Goal: Task Accomplishment & Management: Manage account settings

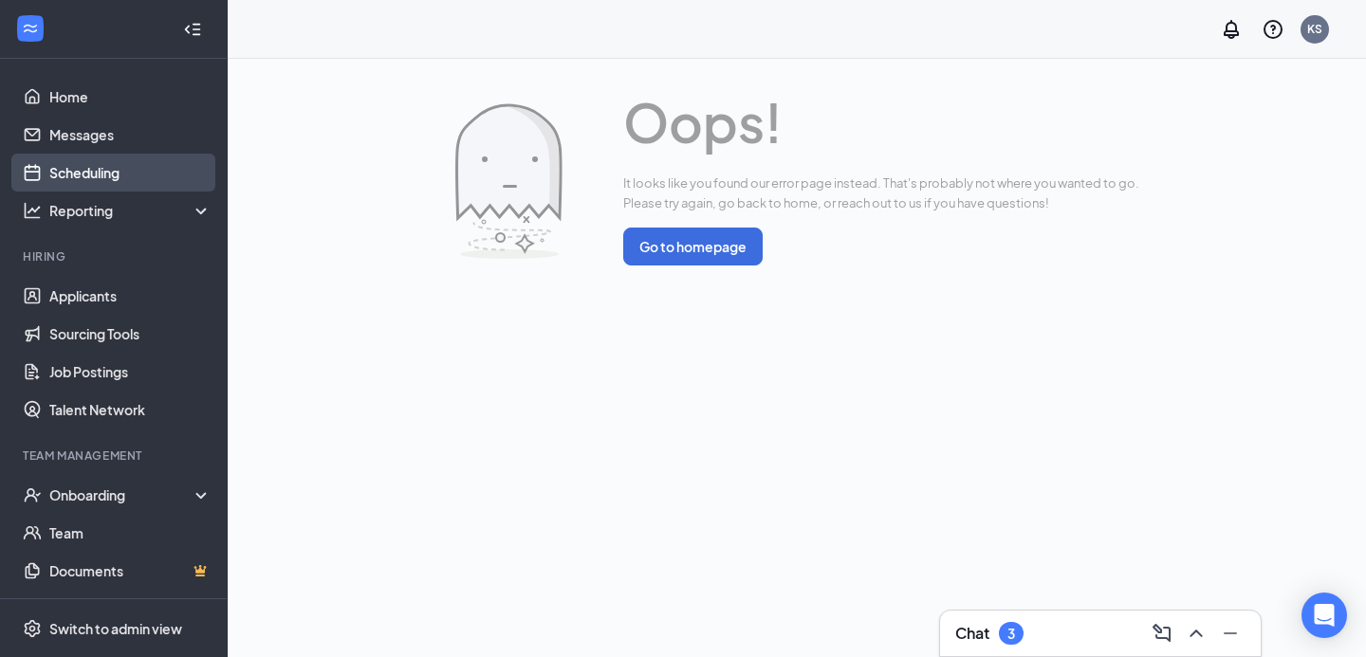
click at [124, 165] on link "Scheduling" at bounding box center [130, 173] width 162 height 38
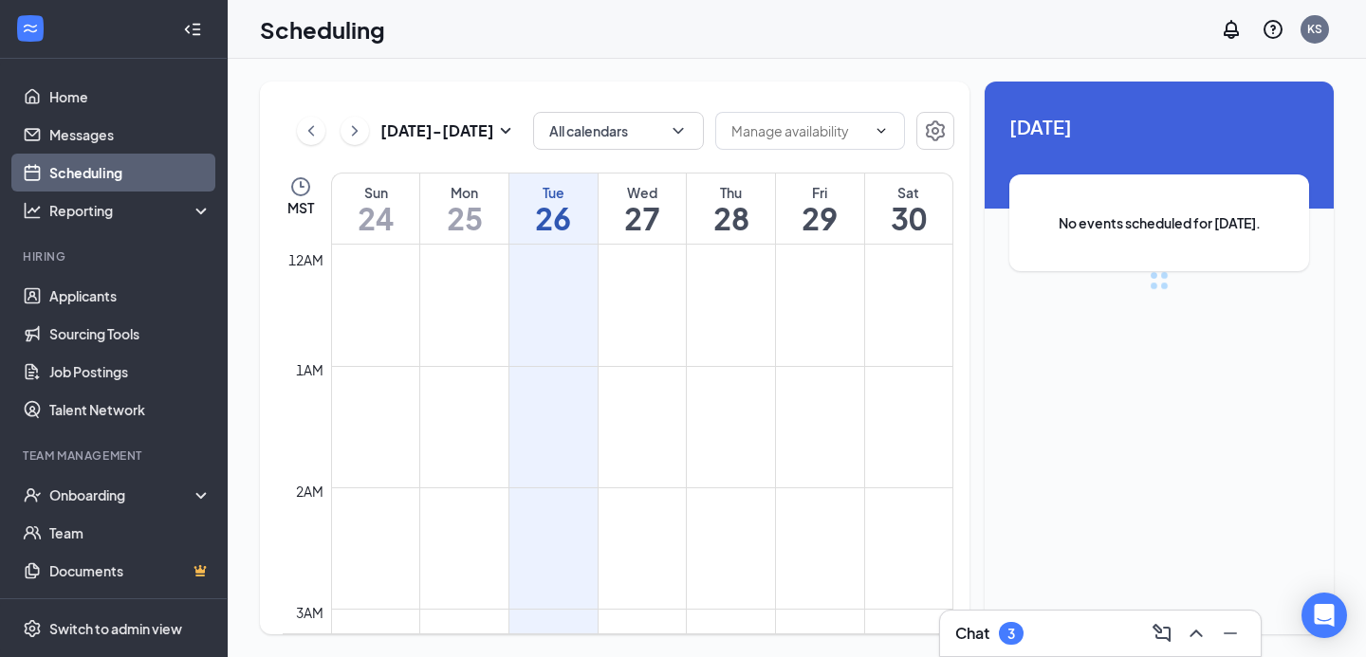
scroll to position [933, 0]
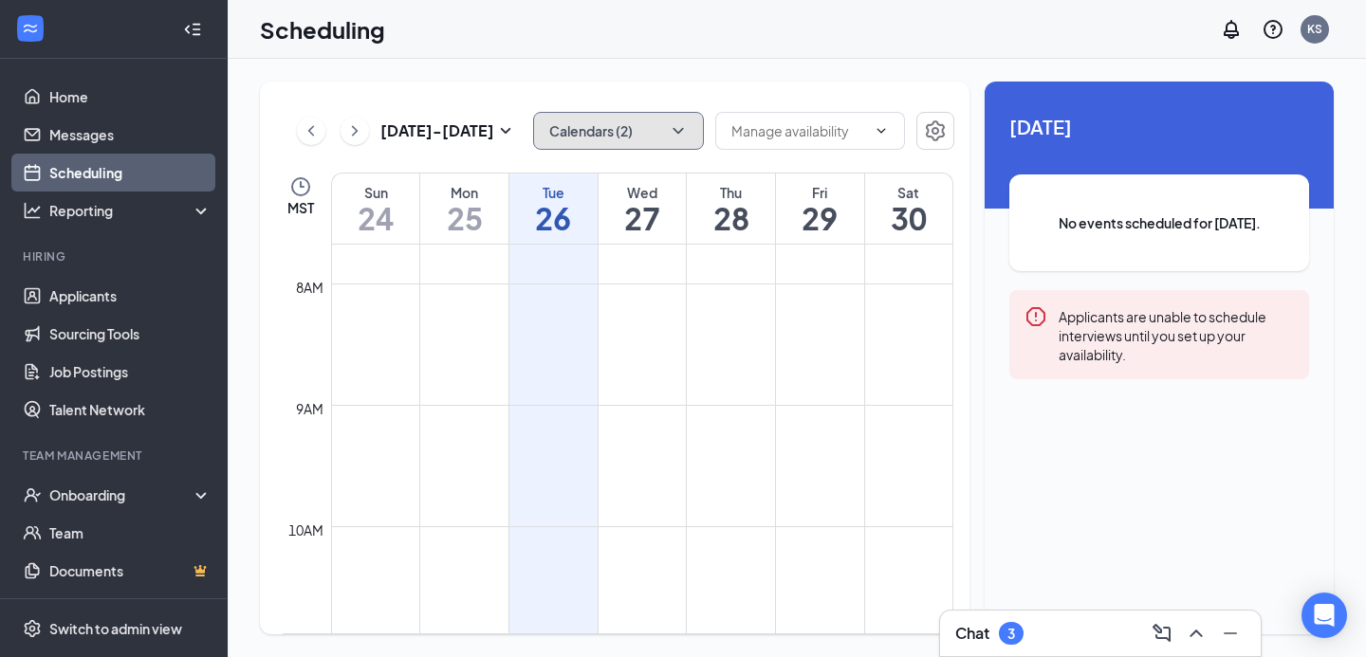
click at [676, 123] on icon "ChevronDown" at bounding box center [678, 130] width 19 height 19
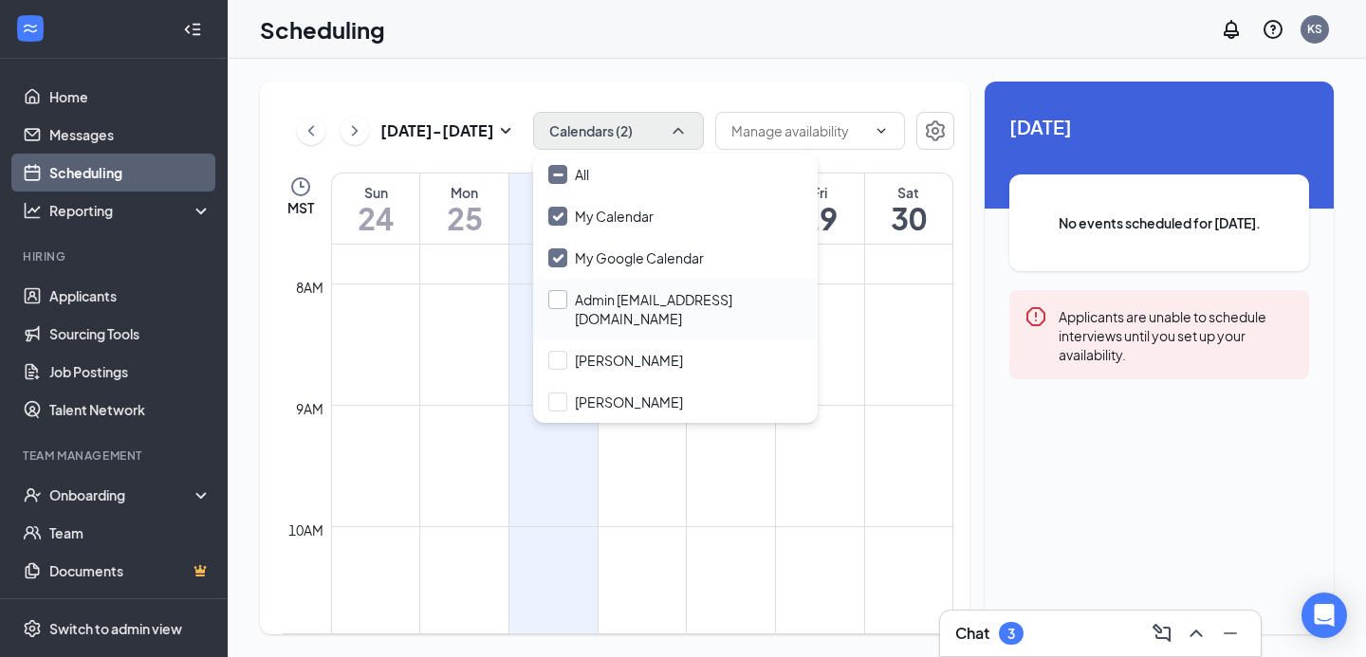
click at [644, 297] on input "Admin [EMAIL_ADDRESS][DOMAIN_NAME]" at bounding box center [675, 309] width 254 height 38
checkbox input "true"
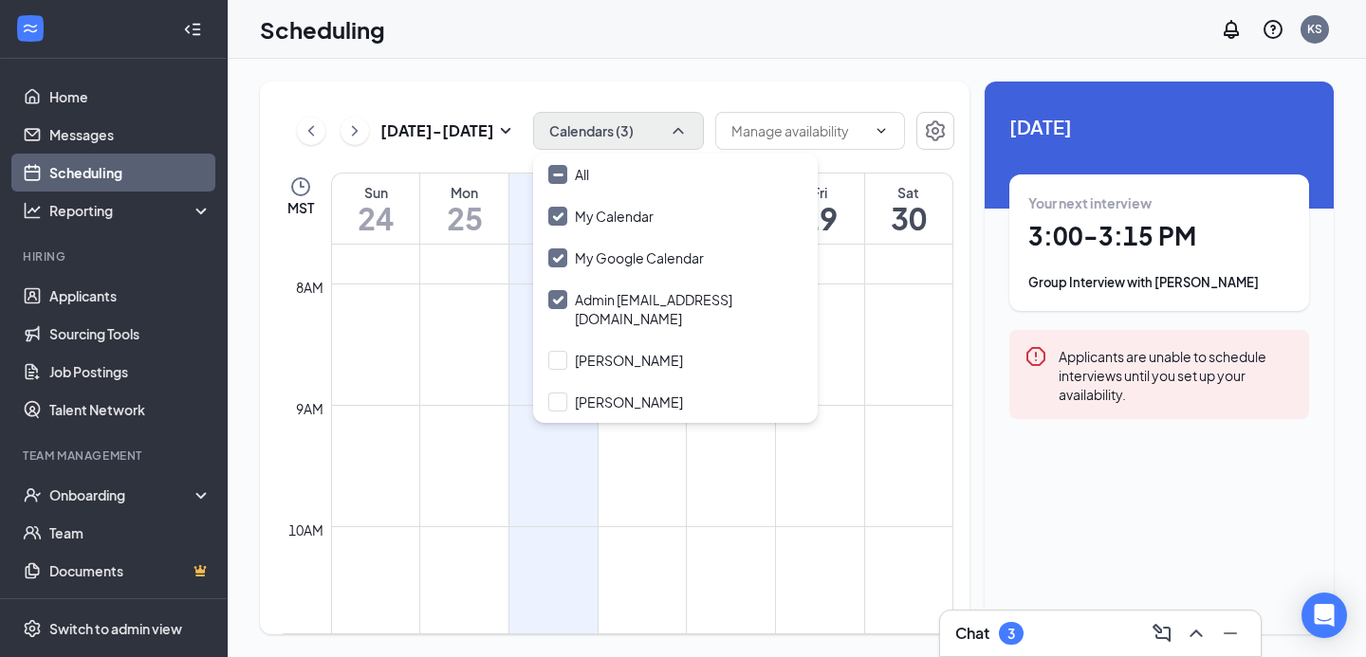
click at [718, 67] on div "[DATE] - [DATE] Calendars (3) MST Sun 24 Mon 25 Tue 26 Wed 27 Thu 28 Fri 29 Sat…" at bounding box center [797, 358] width 1139 height 599
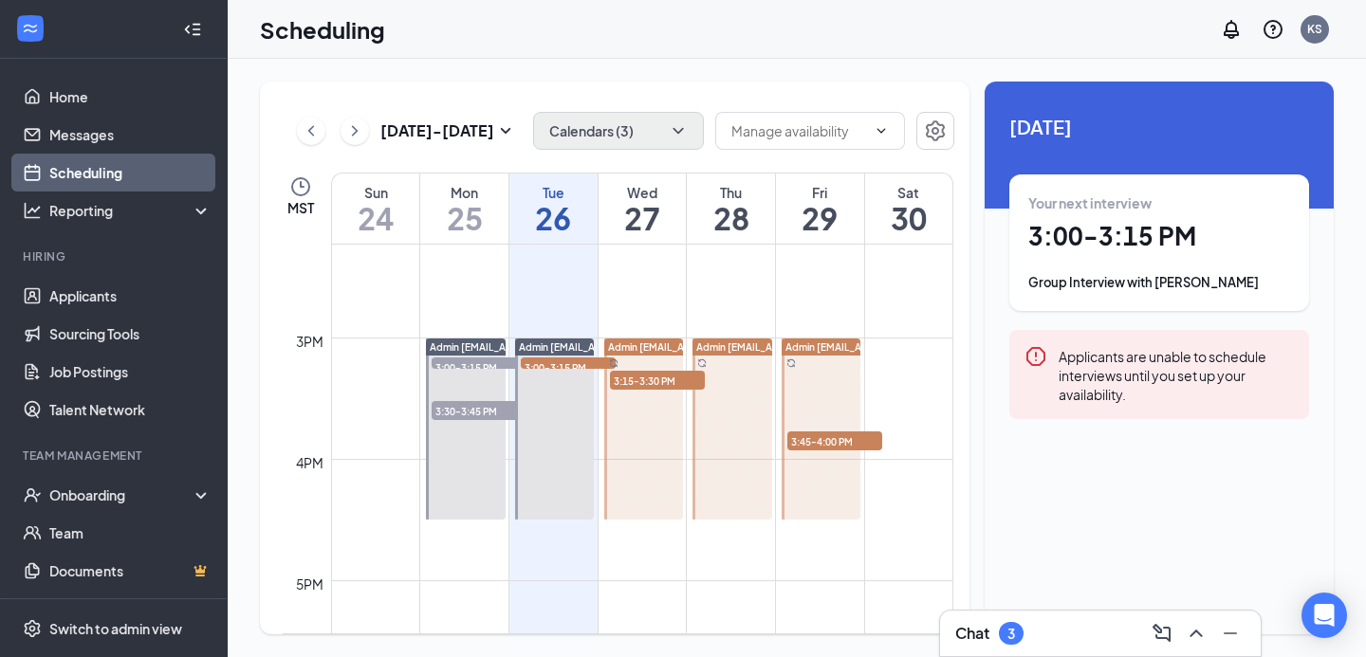
scroll to position [1731, 0]
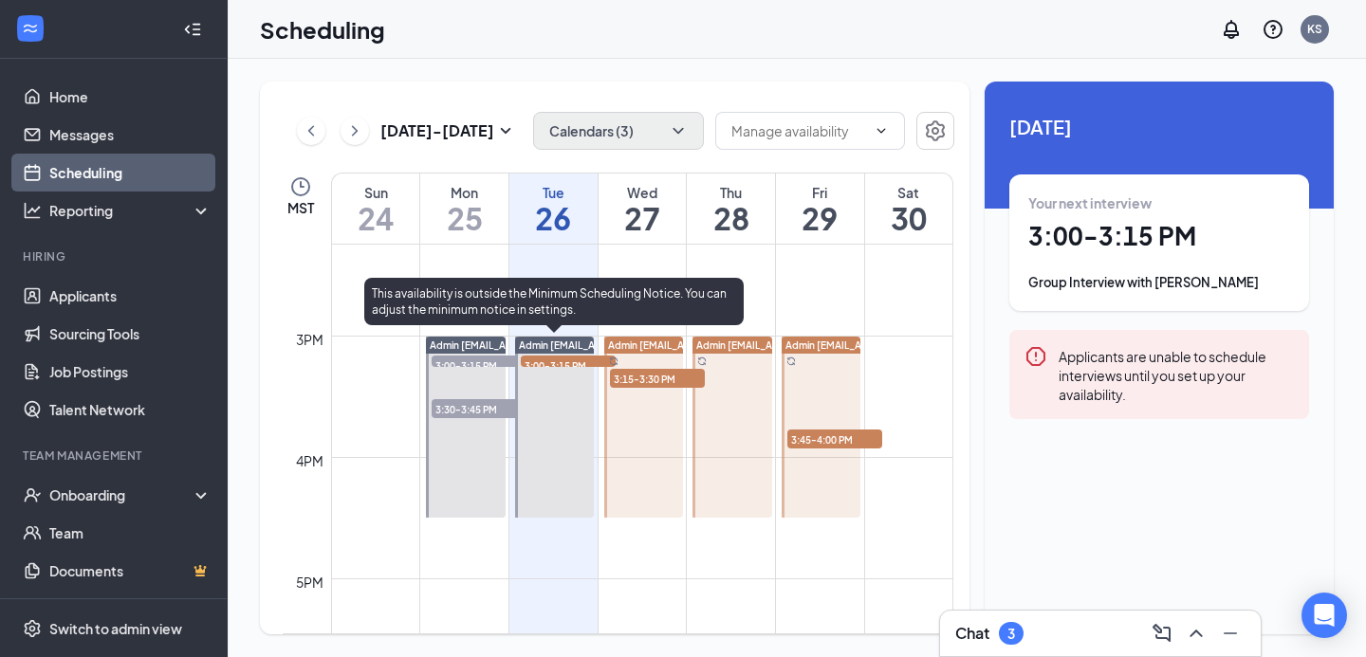
click at [567, 359] on span "3:00-3:15 PM" at bounding box center [568, 365] width 95 height 19
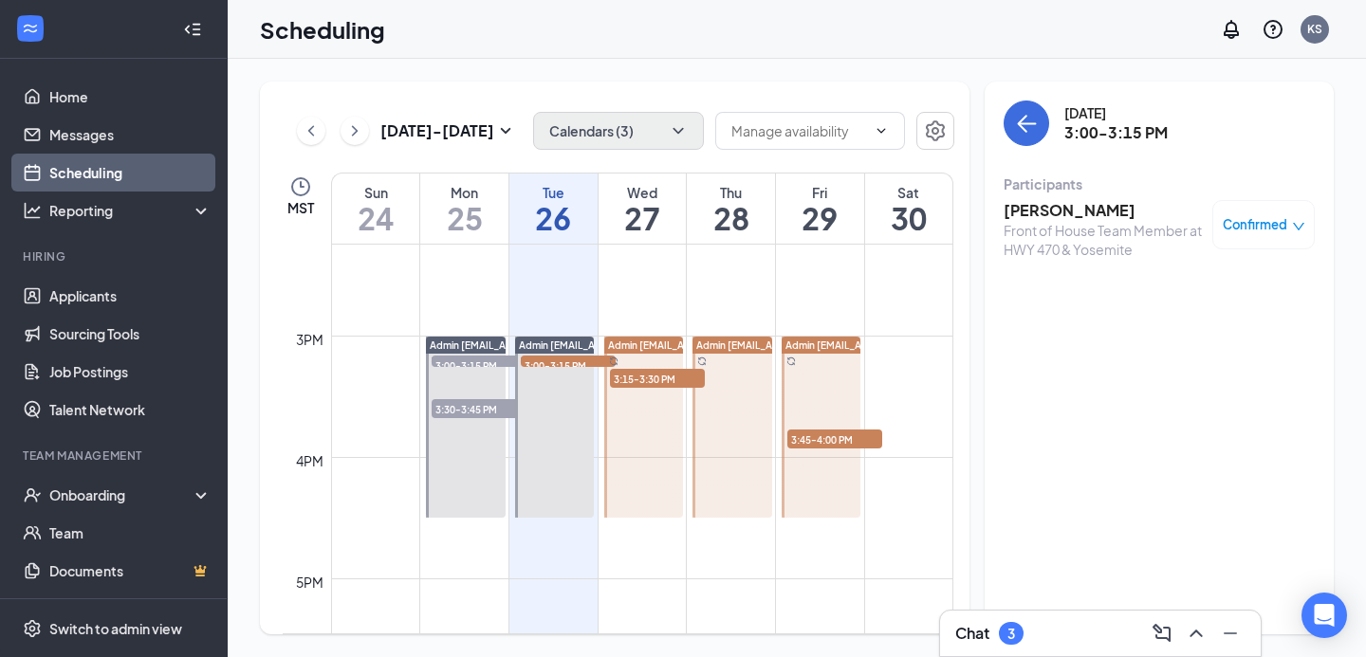
click at [1084, 211] on h3 "[PERSON_NAME]" at bounding box center [1103, 210] width 199 height 21
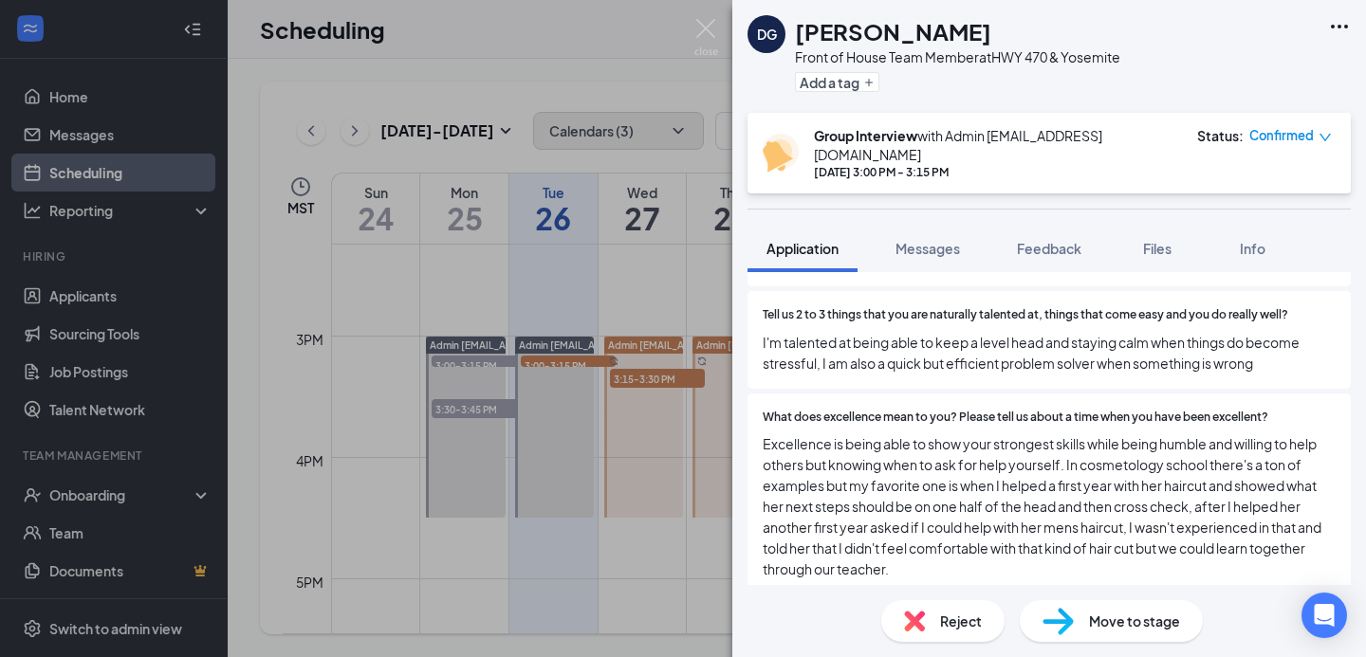
scroll to position [2413, 0]
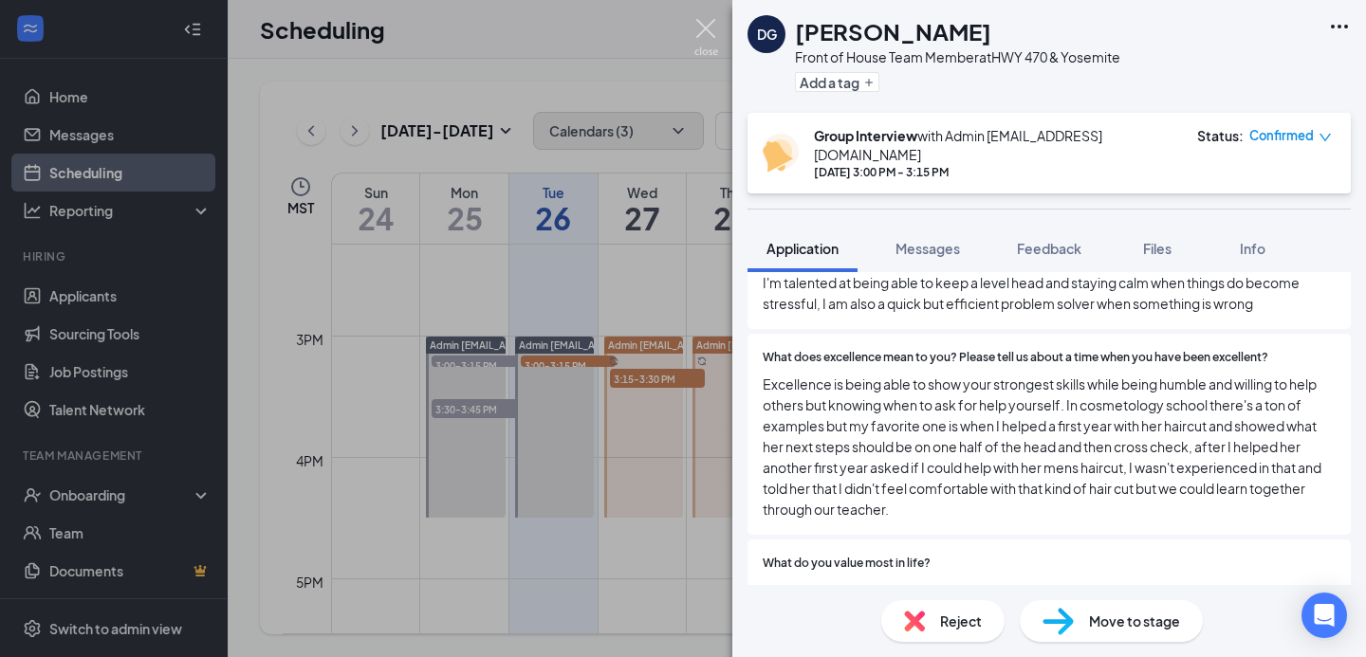
click at [707, 27] on img at bounding box center [706, 37] width 24 height 37
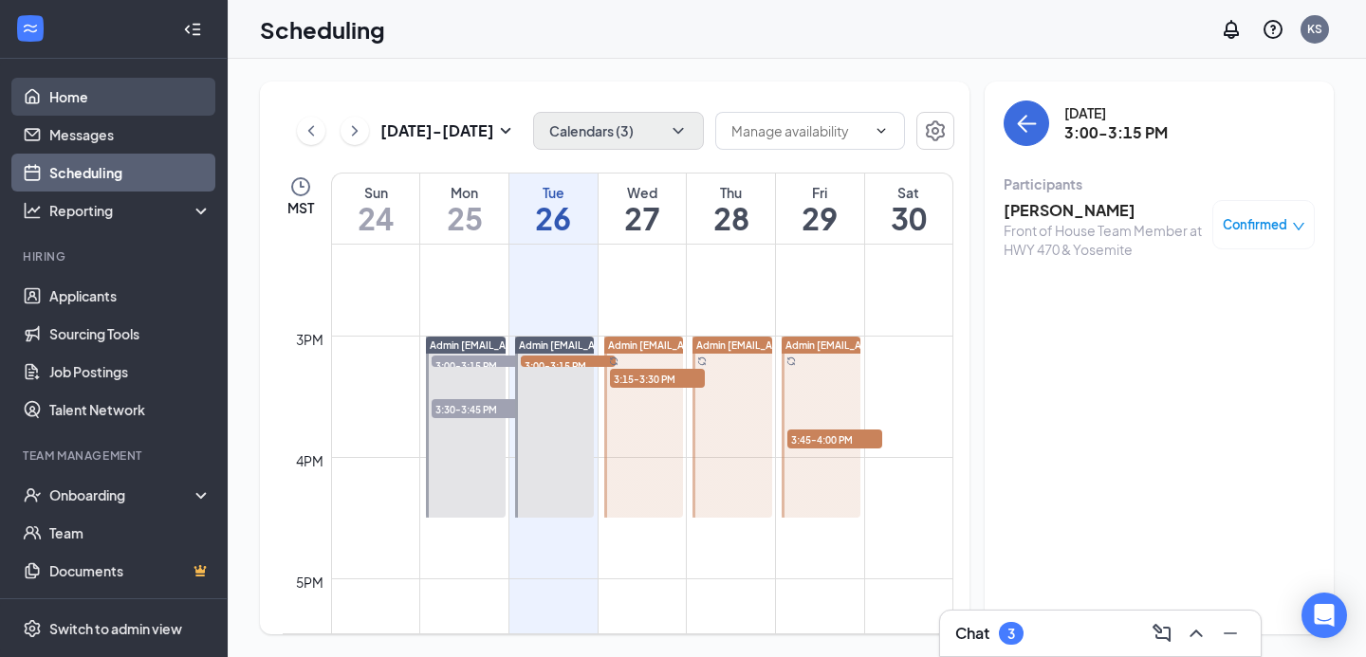
click at [99, 94] on link "Home" at bounding box center [130, 97] width 162 height 38
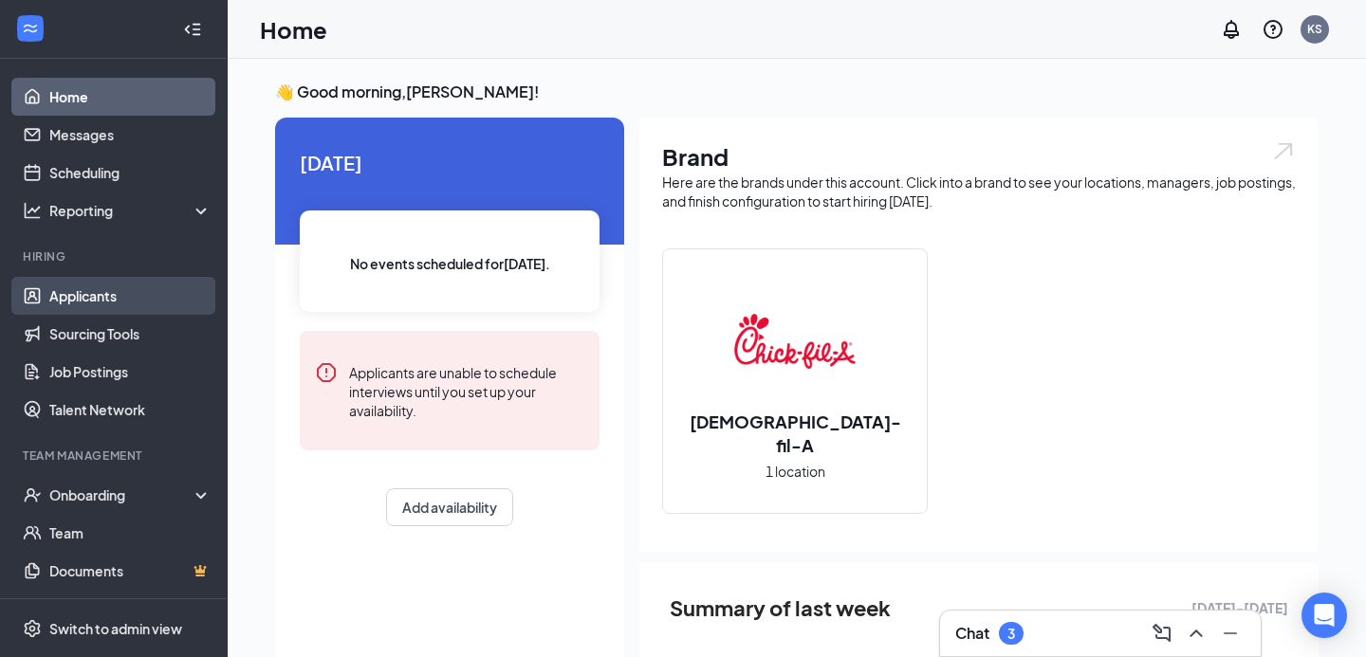
click at [118, 292] on link "Applicants" at bounding box center [130, 296] width 162 height 38
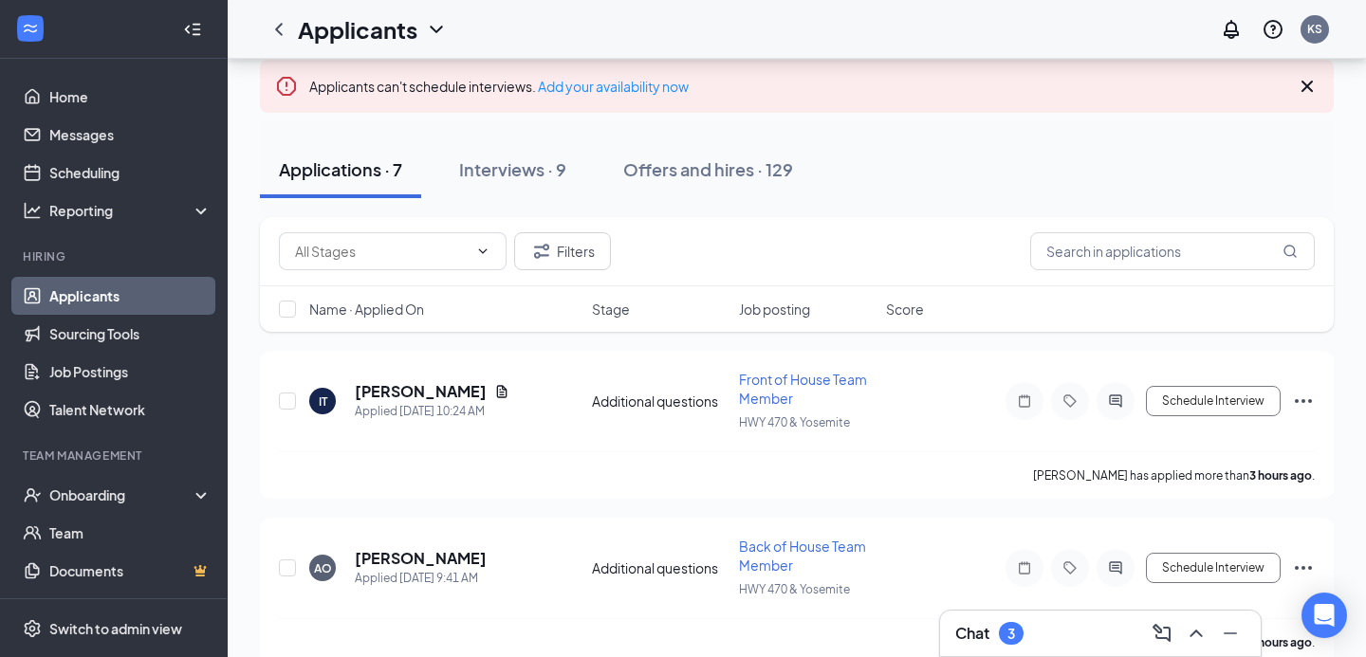
scroll to position [112, 0]
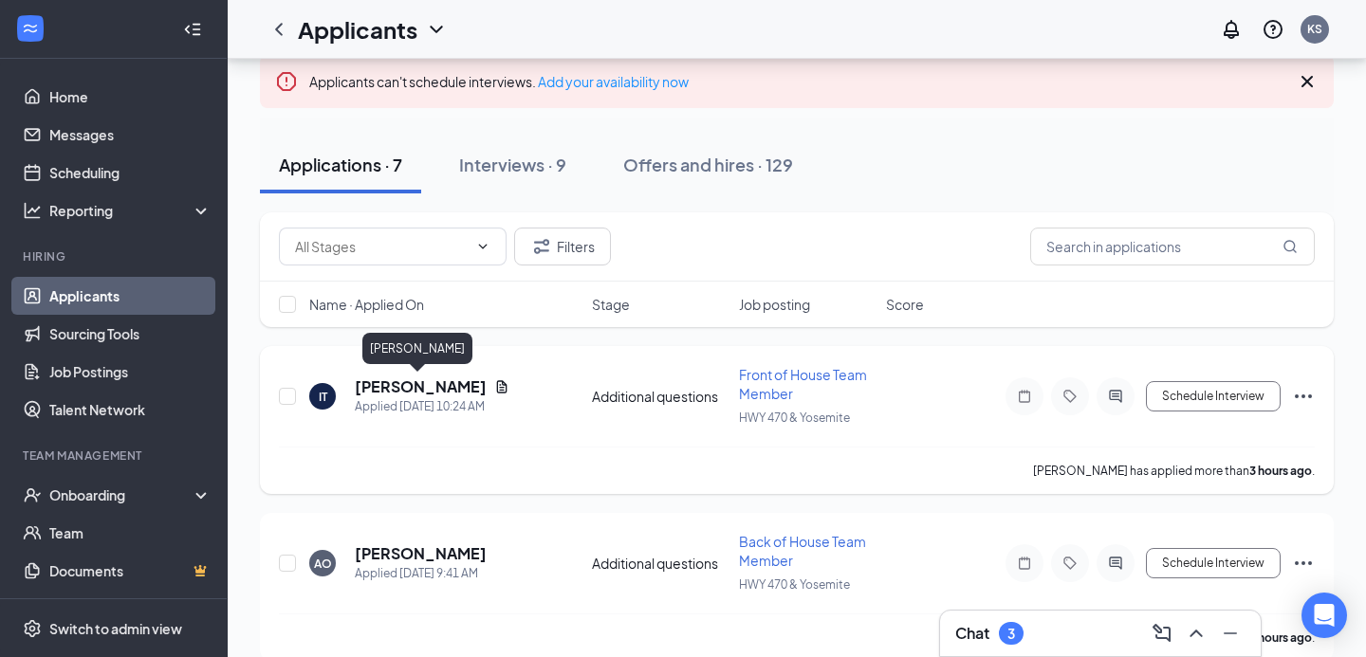
click at [426, 387] on h5 "[PERSON_NAME]" at bounding box center [421, 387] width 132 height 21
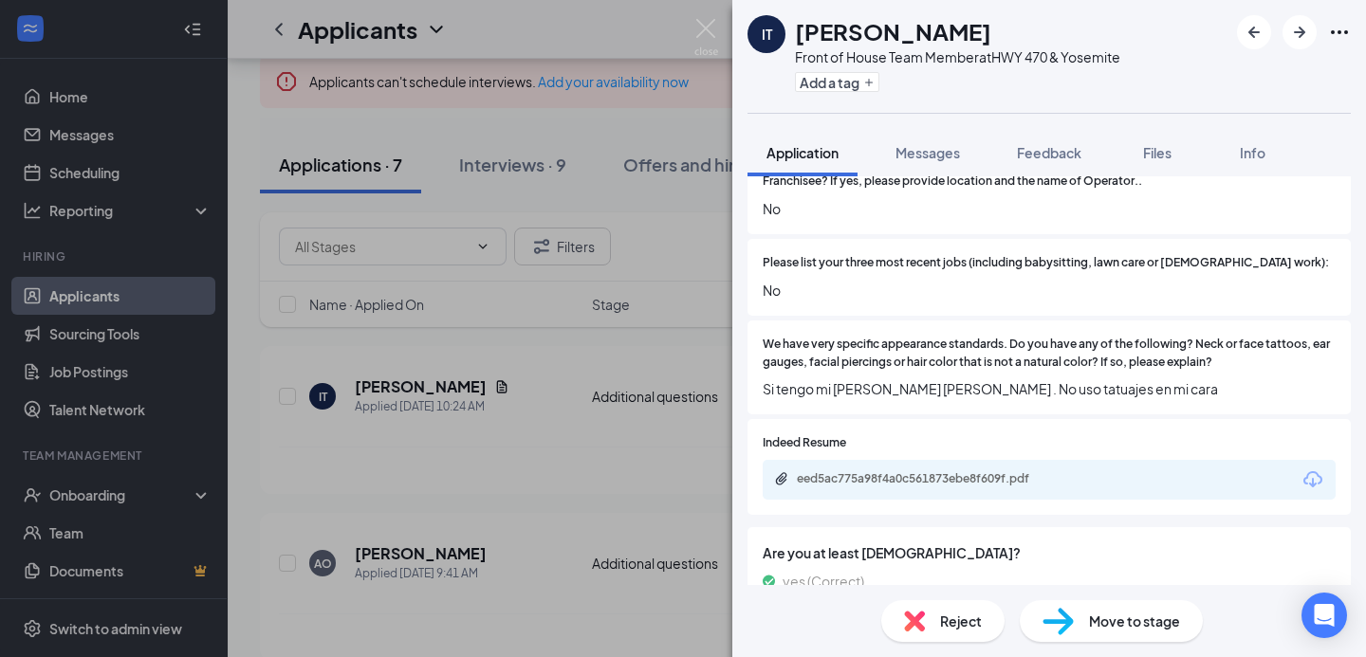
scroll to position [322, 0]
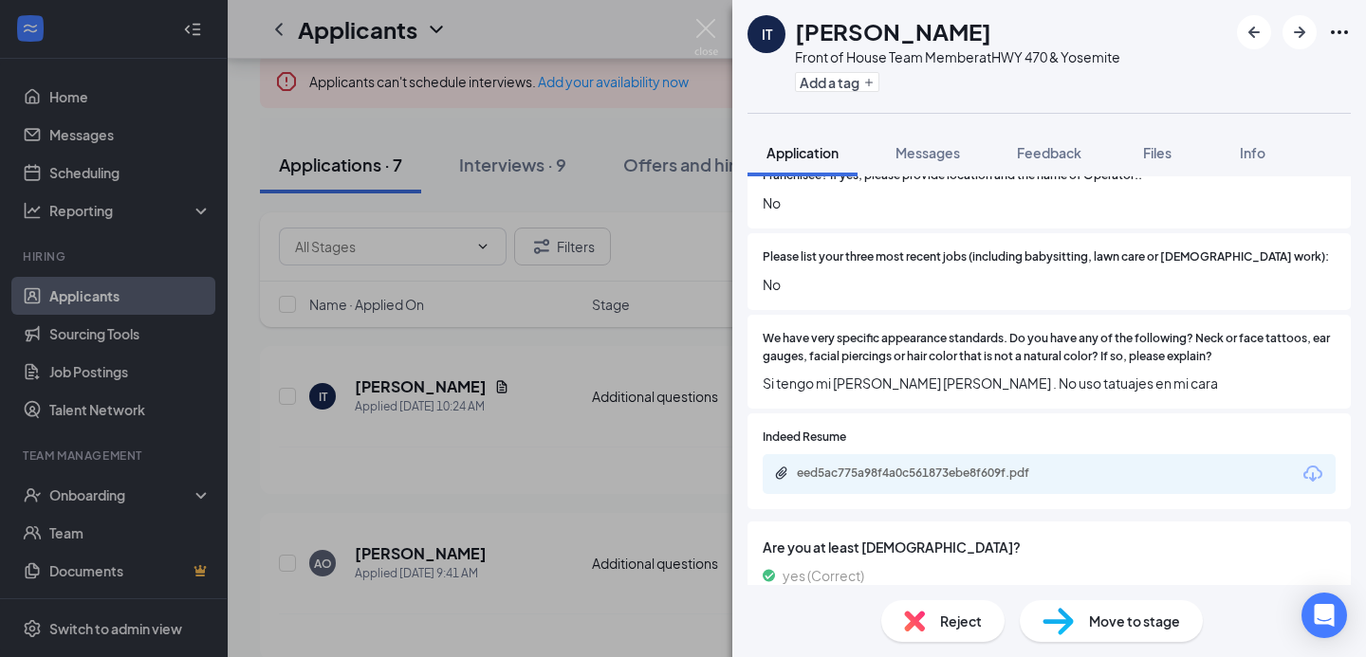
click at [953, 621] on span "Reject" at bounding box center [961, 621] width 42 height 21
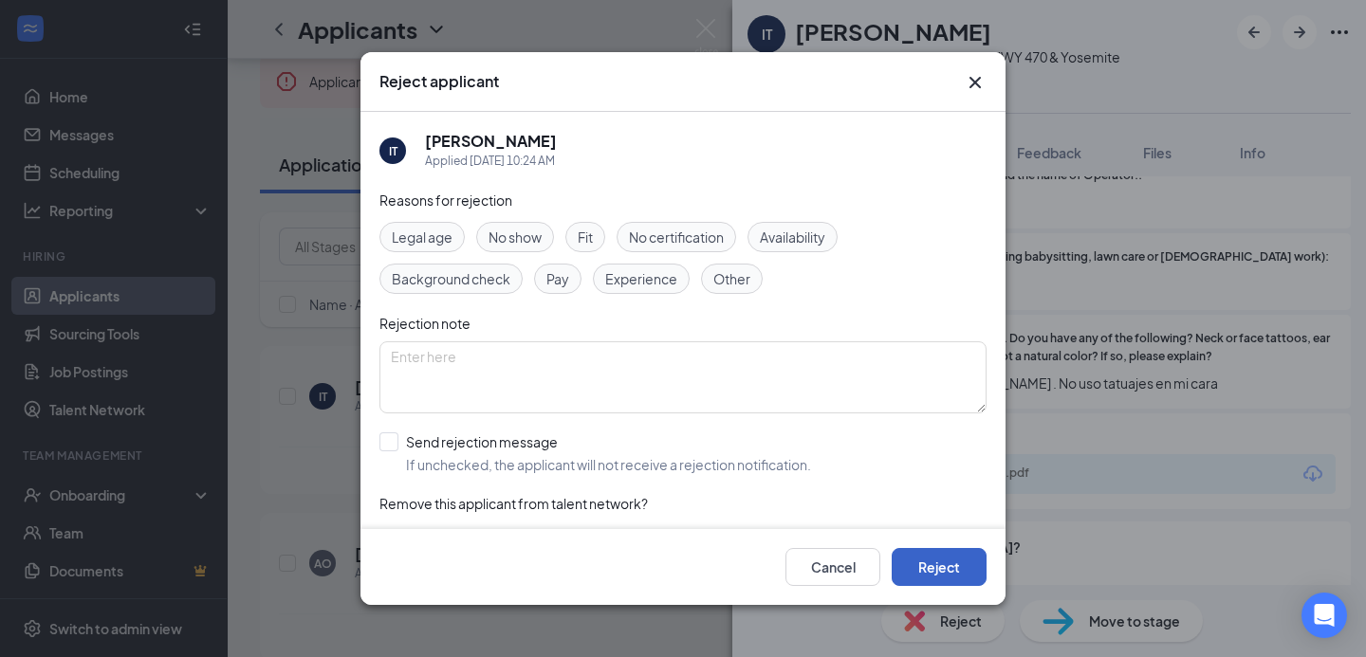
click at [921, 582] on button "Reject" at bounding box center [939, 567] width 95 height 38
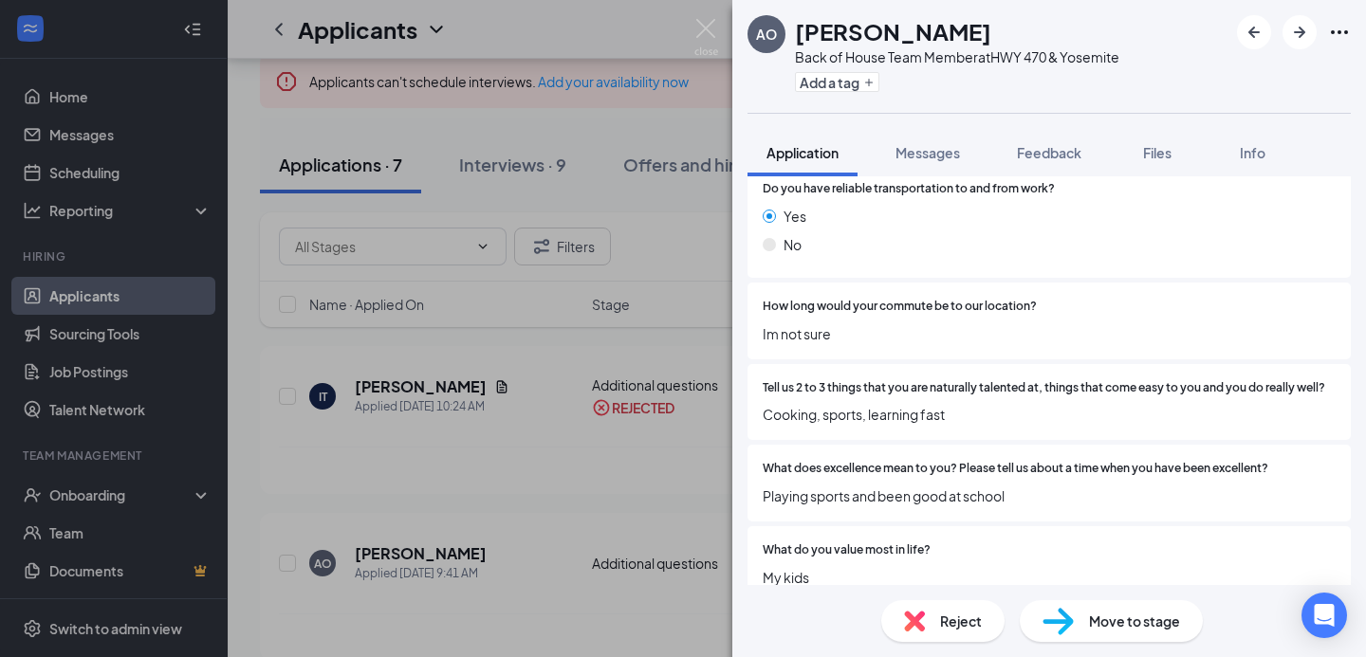
scroll to position [1550, 0]
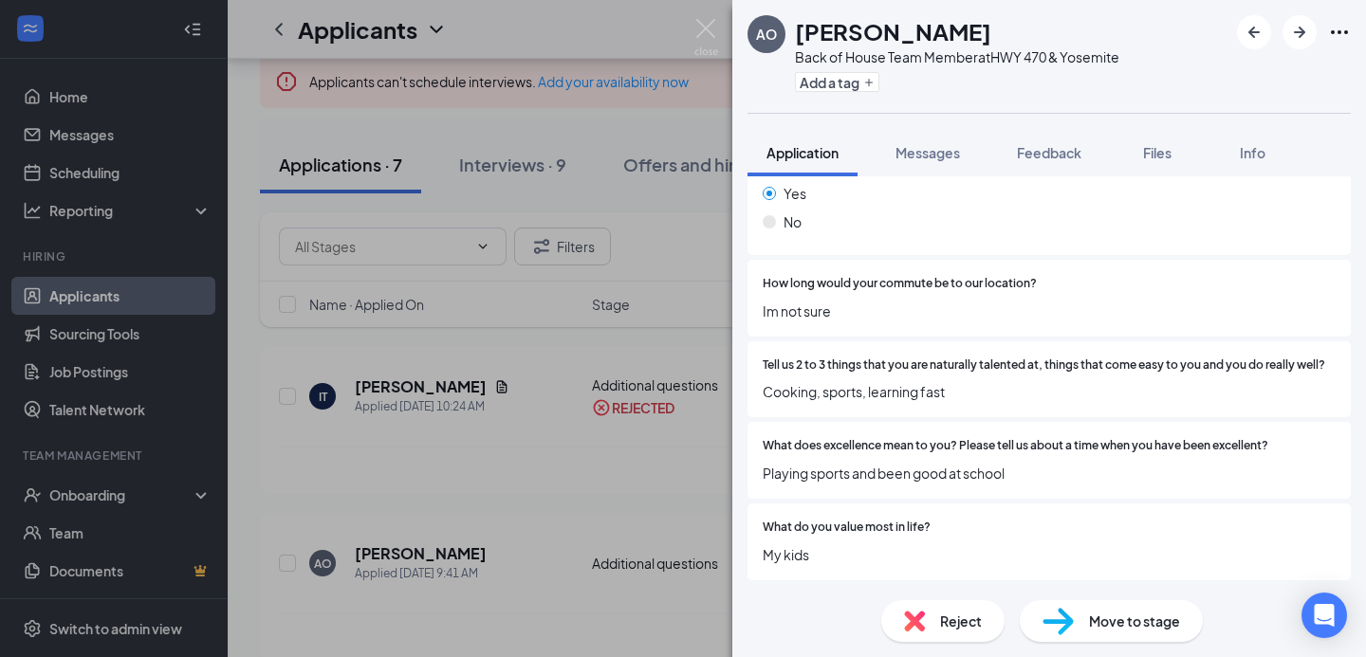
click at [910, 633] on div "Reject" at bounding box center [942, 622] width 123 height 42
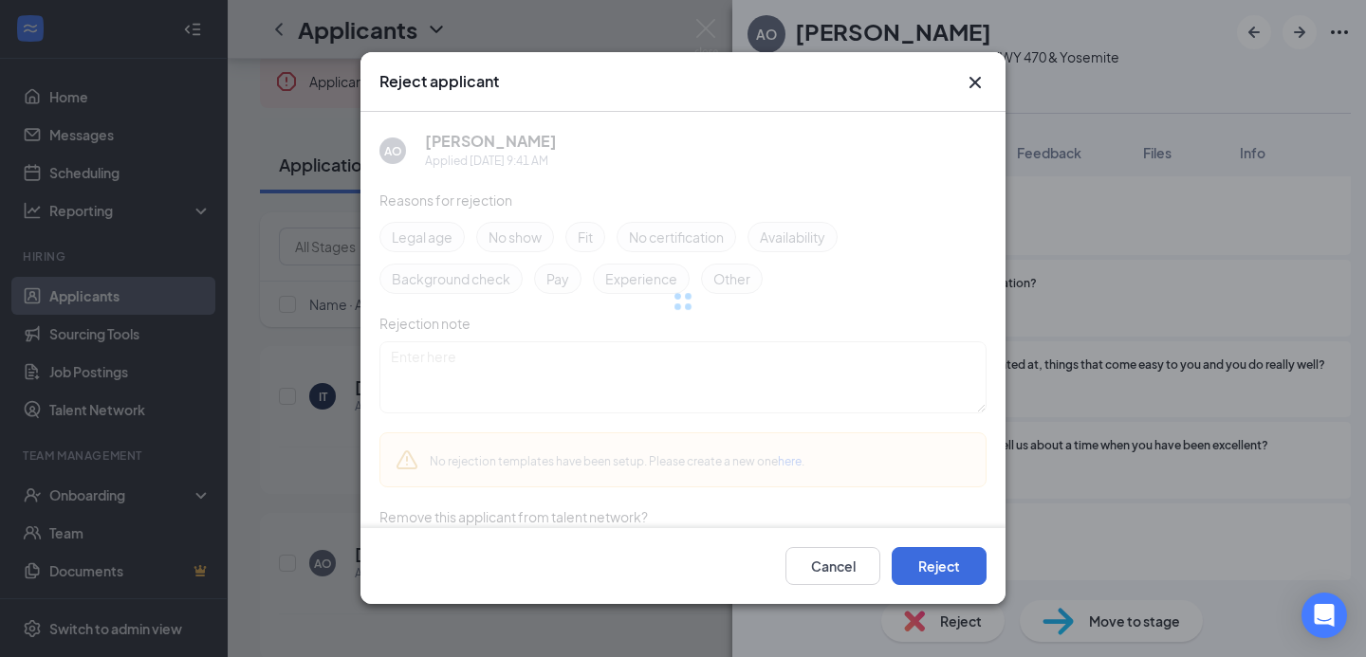
scroll to position [1543, 0]
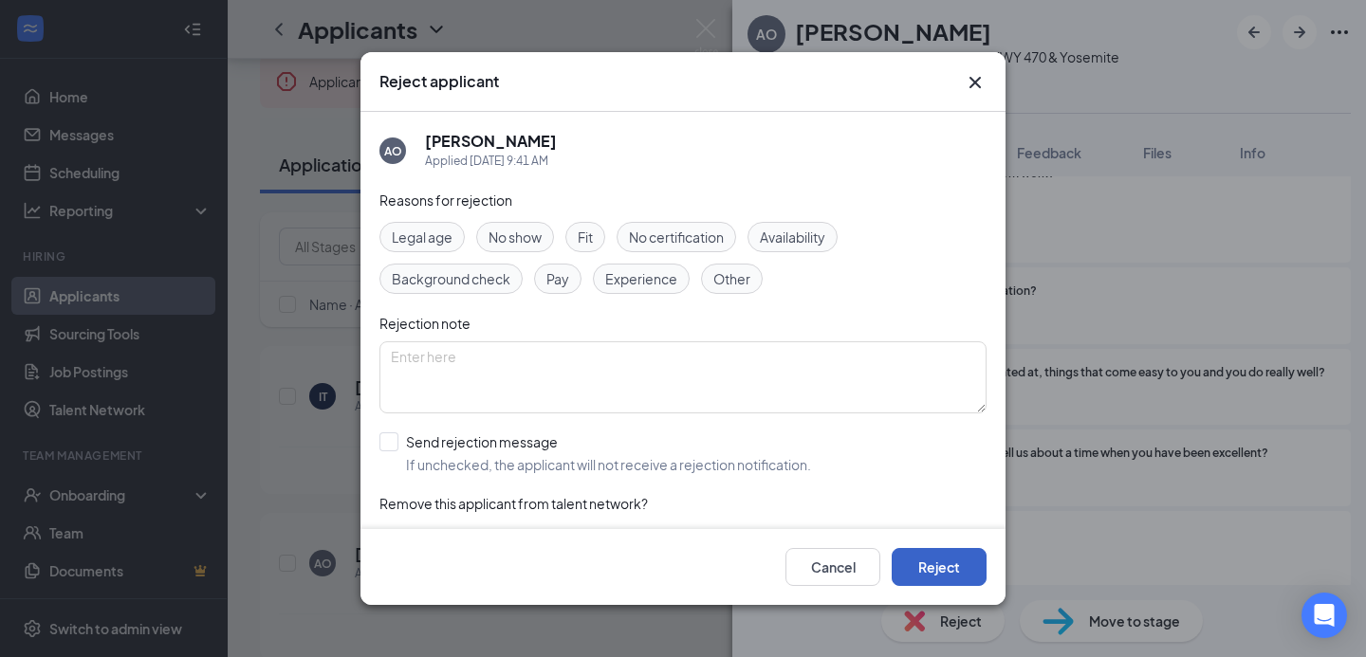
click at [930, 576] on button "Reject" at bounding box center [939, 567] width 95 height 38
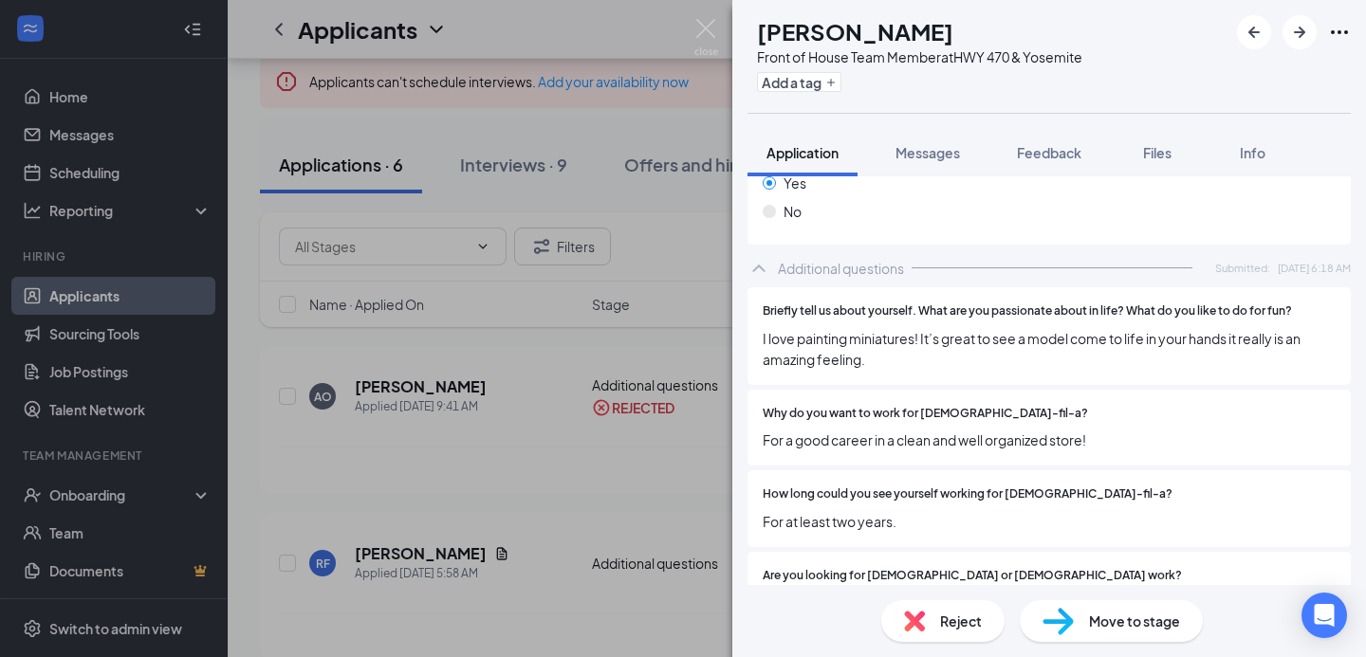
scroll to position [1608, 0]
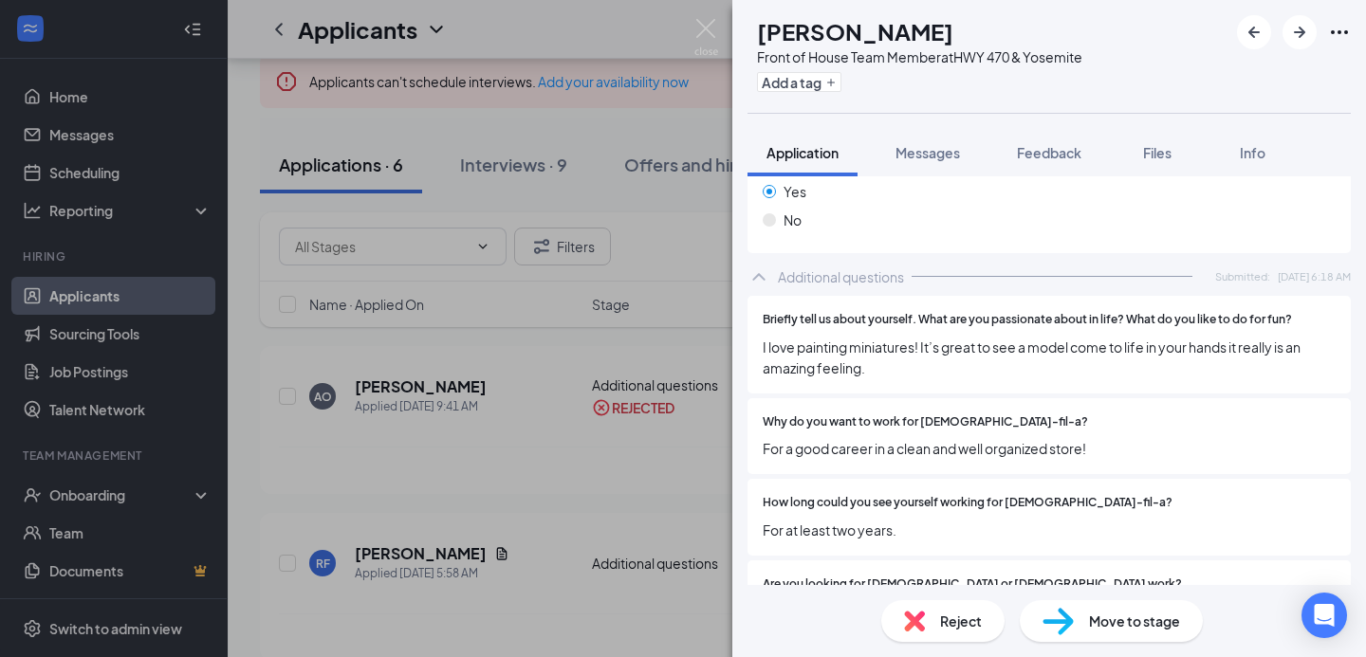
click at [1090, 625] on span "Move to stage" at bounding box center [1134, 621] width 91 height 21
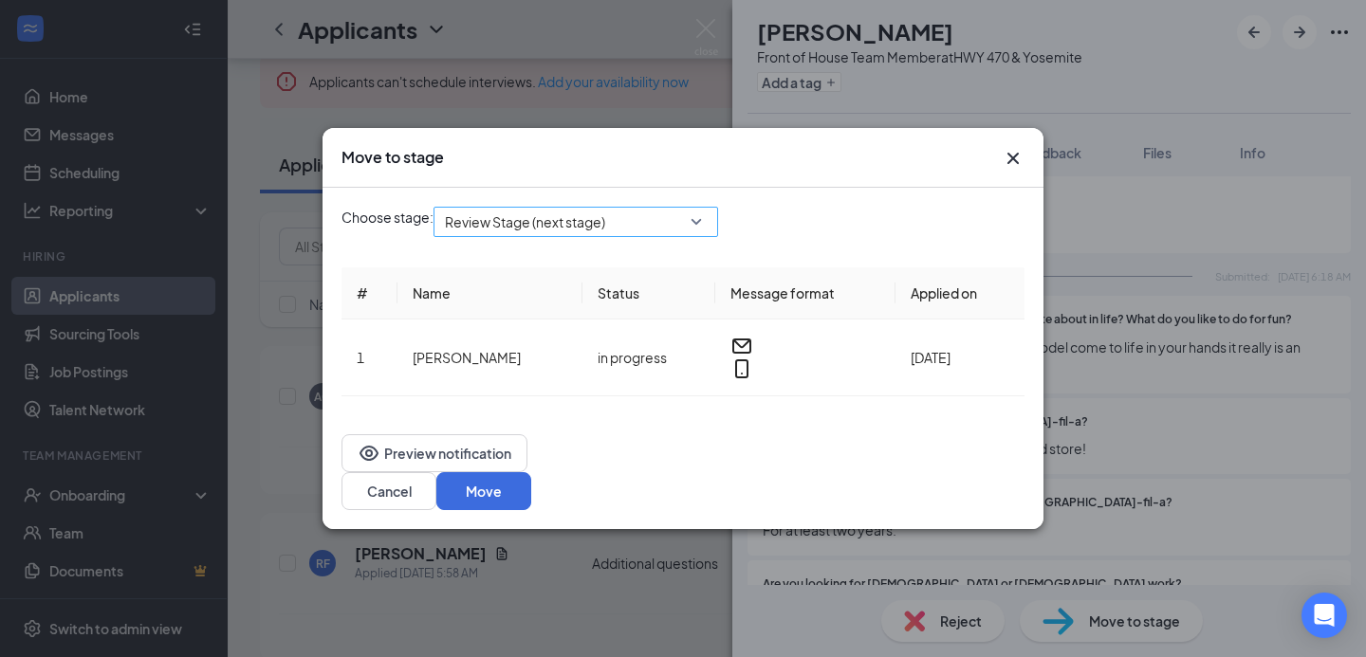
click at [680, 255] on span "Review Stage (next stage)" at bounding box center [567, 233] width 245 height 51
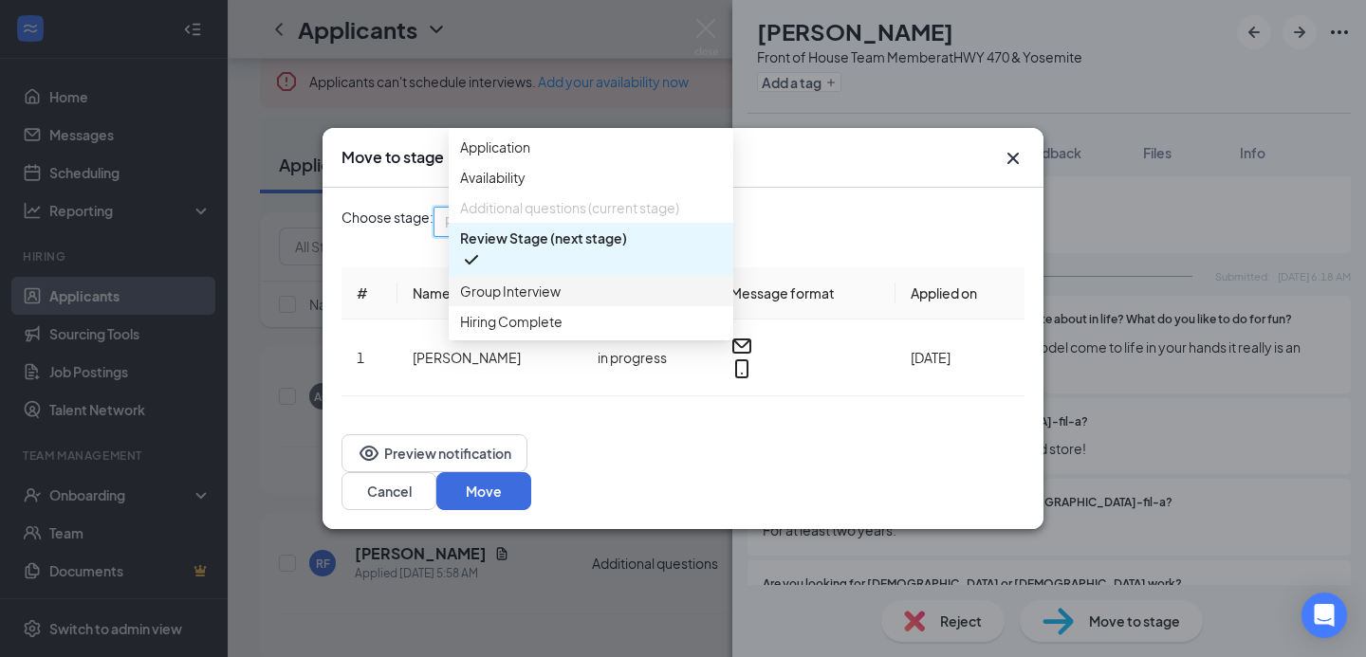
click at [584, 302] on span "Group Interview" at bounding box center [591, 291] width 262 height 21
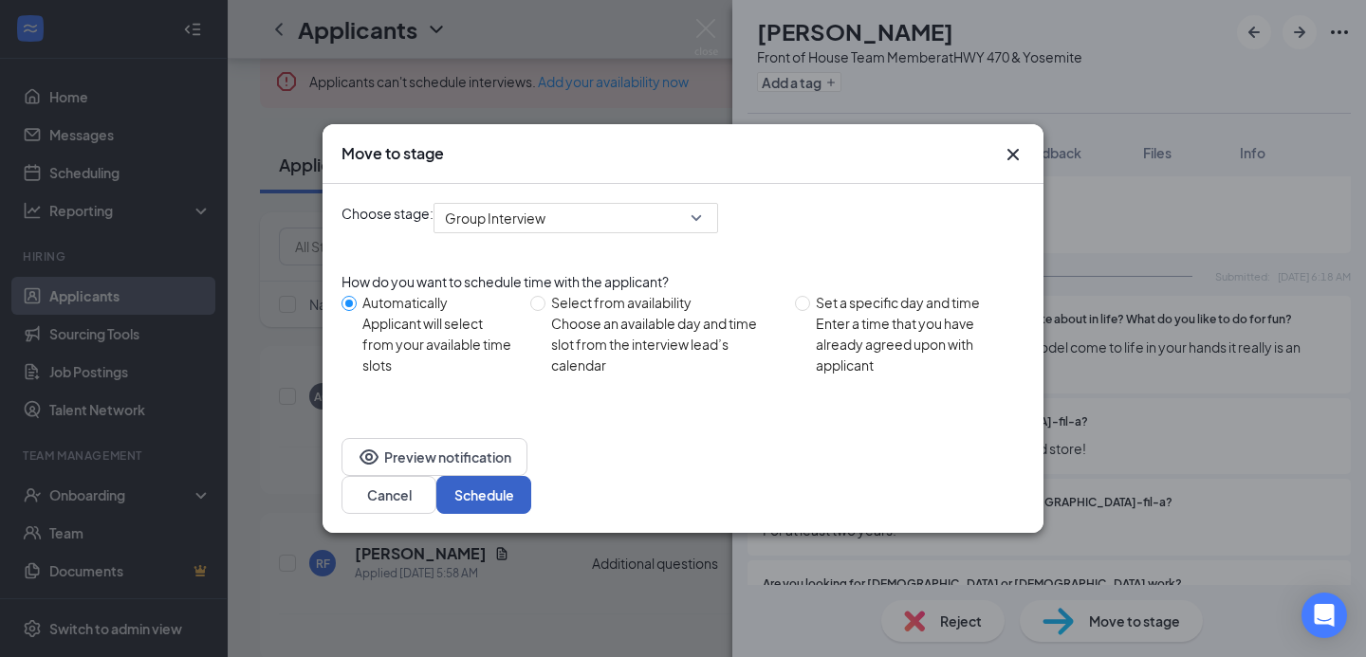
click at [531, 476] on button "Schedule" at bounding box center [483, 495] width 95 height 38
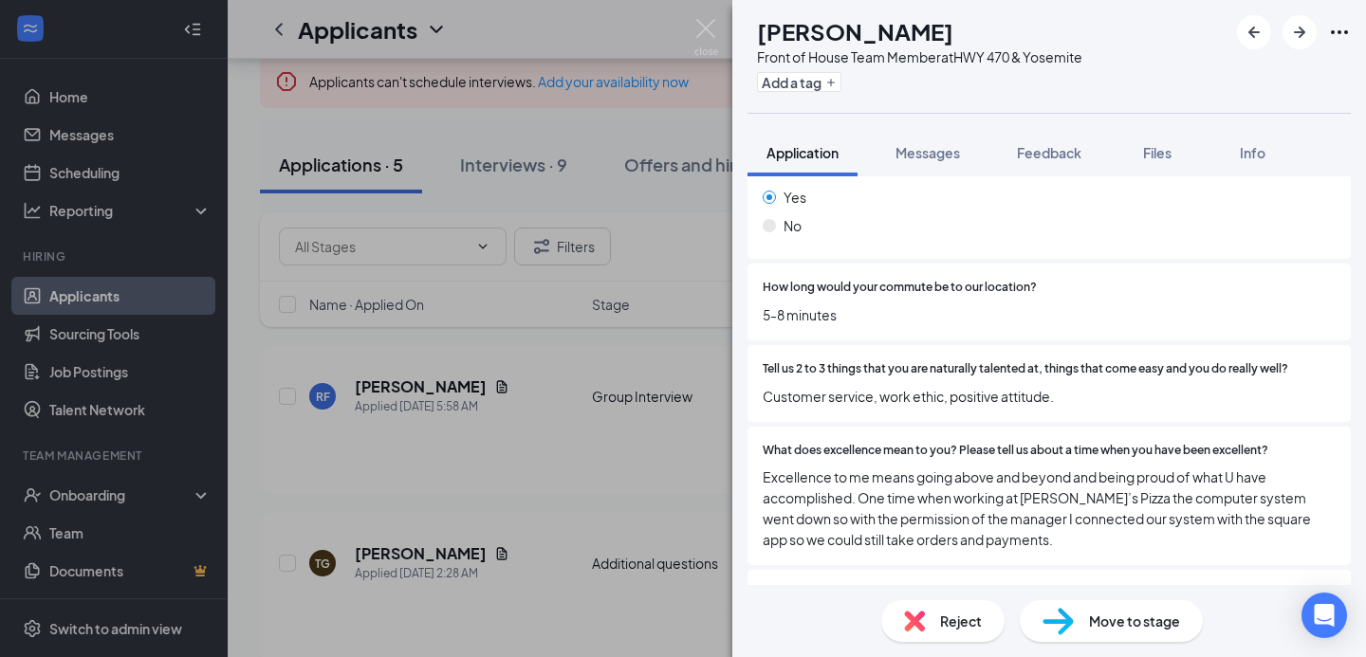
scroll to position [2165, 0]
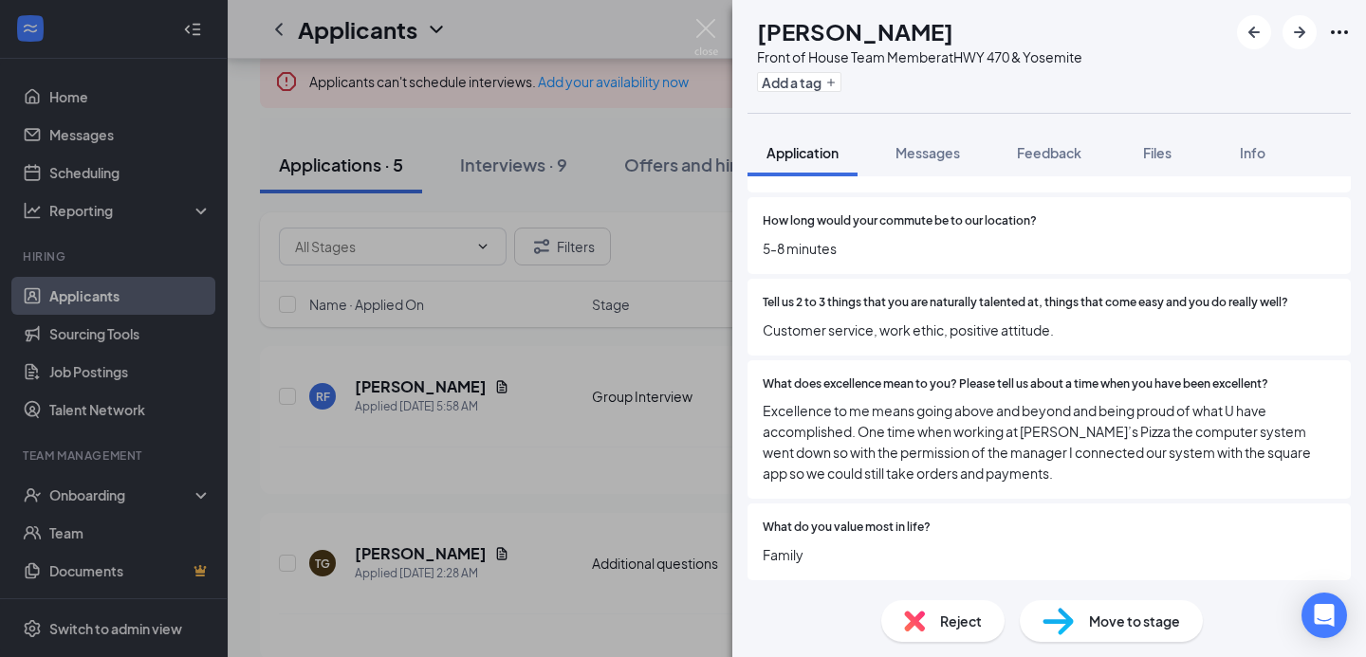
click at [1107, 624] on span "Move to stage" at bounding box center [1134, 621] width 91 height 21
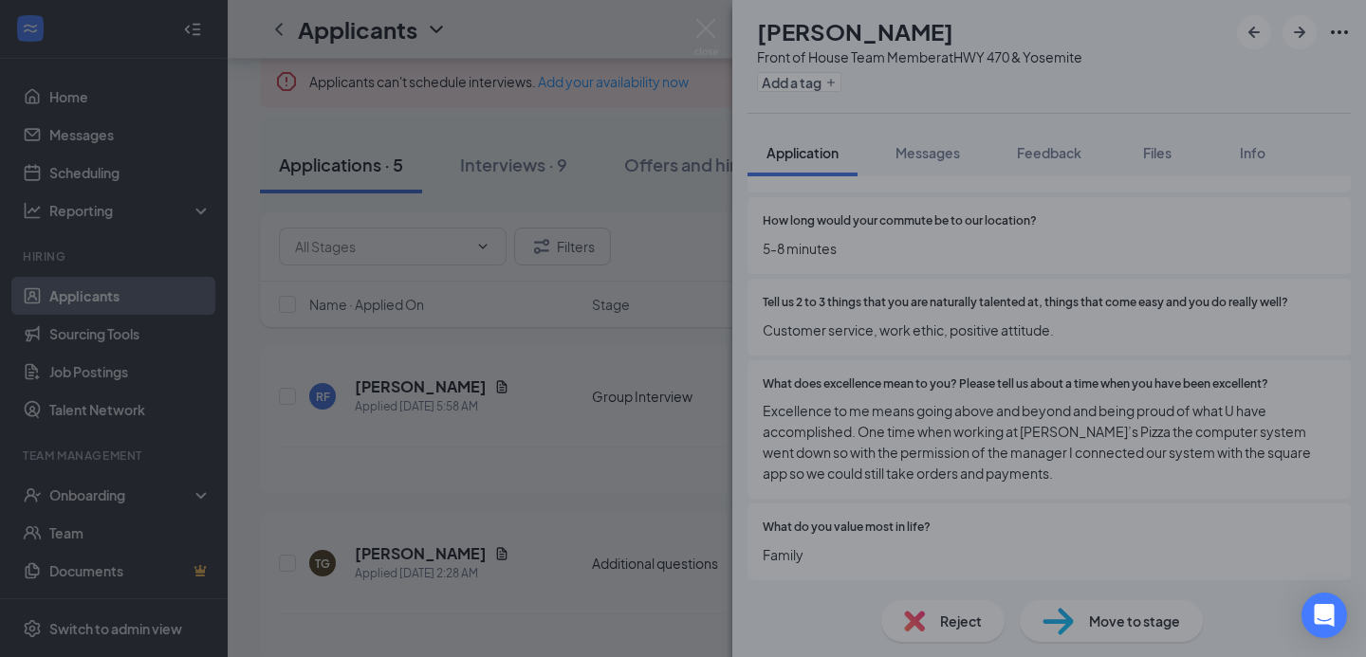
scroll to position [2157, 0]
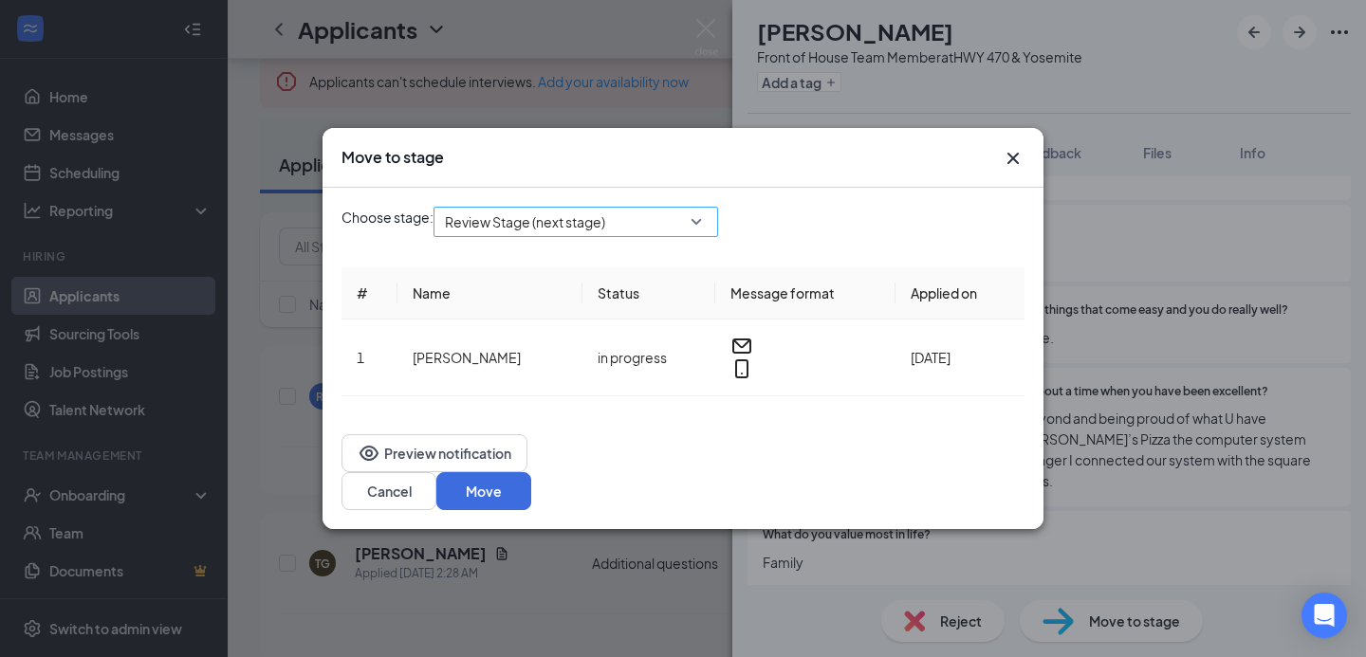
click at [690, 246] on span "Review Stage (next stage)" at bounding box center [567, 233] width 245 height 51
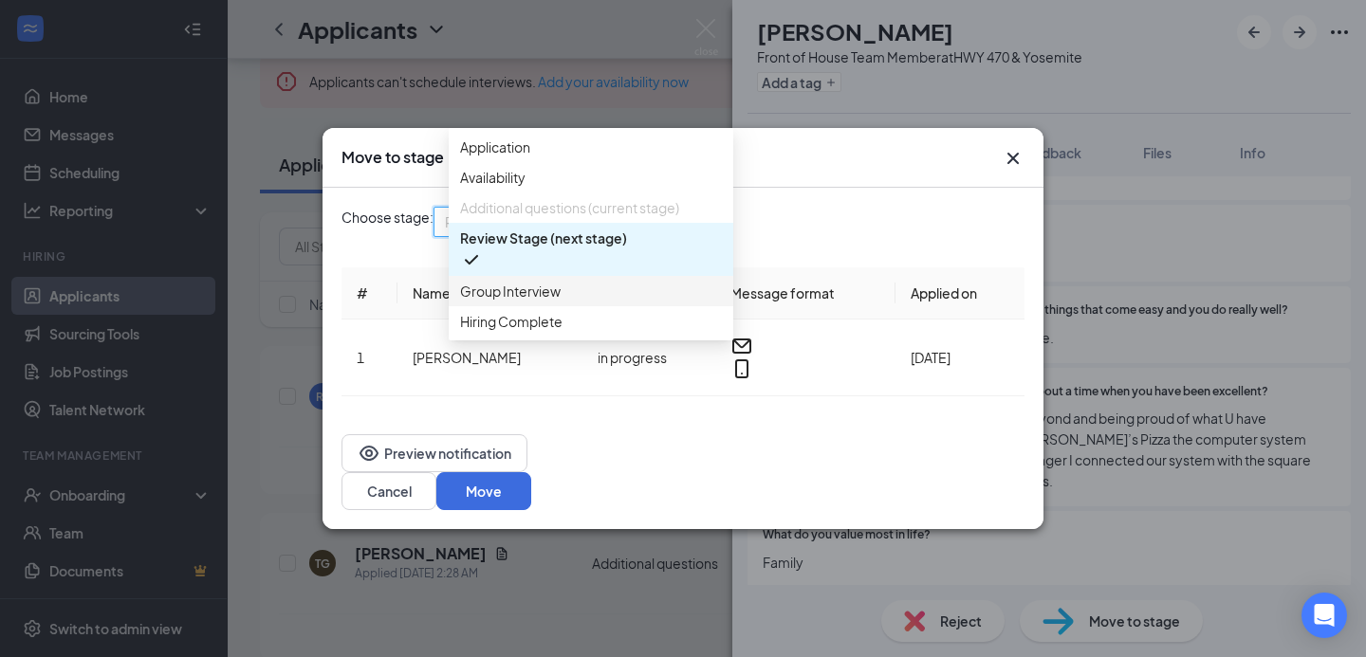
click at [583, 302] on span "Group Interview" at bounding box center [591, 291] width 262 height 21
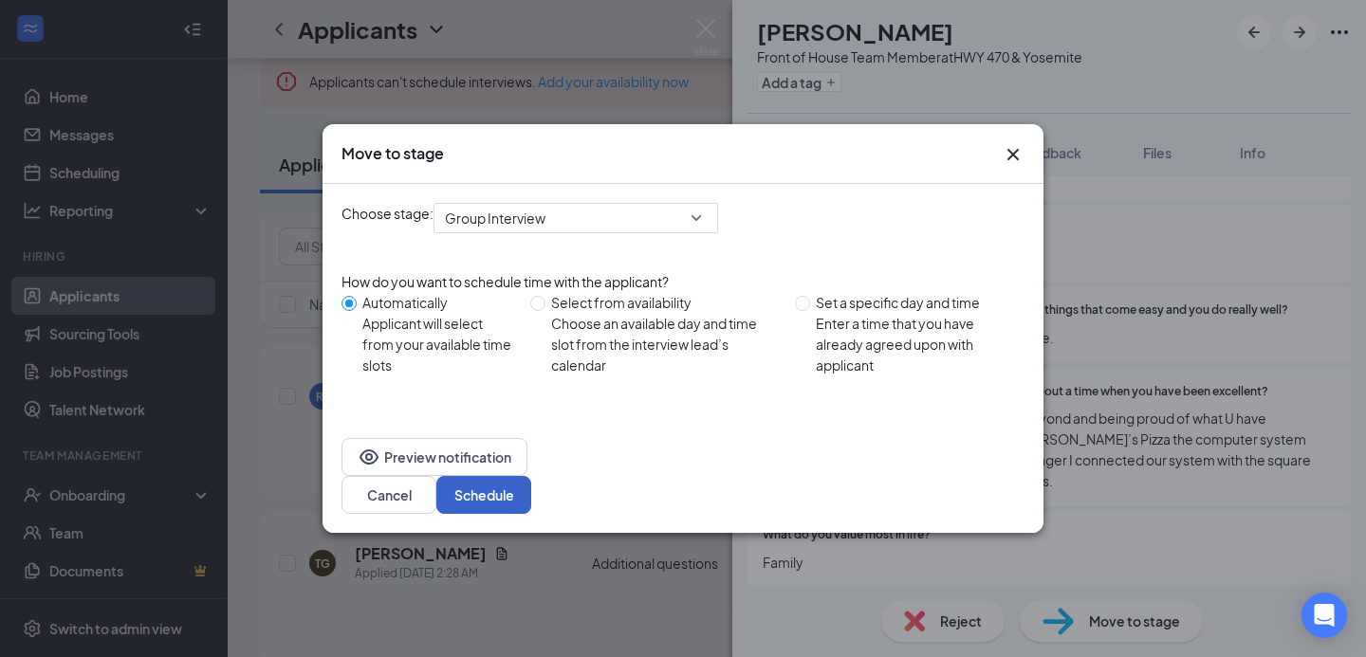
click at [531, 481] on button "Schedule" at bounding box center [483, 495] width 95 height 38
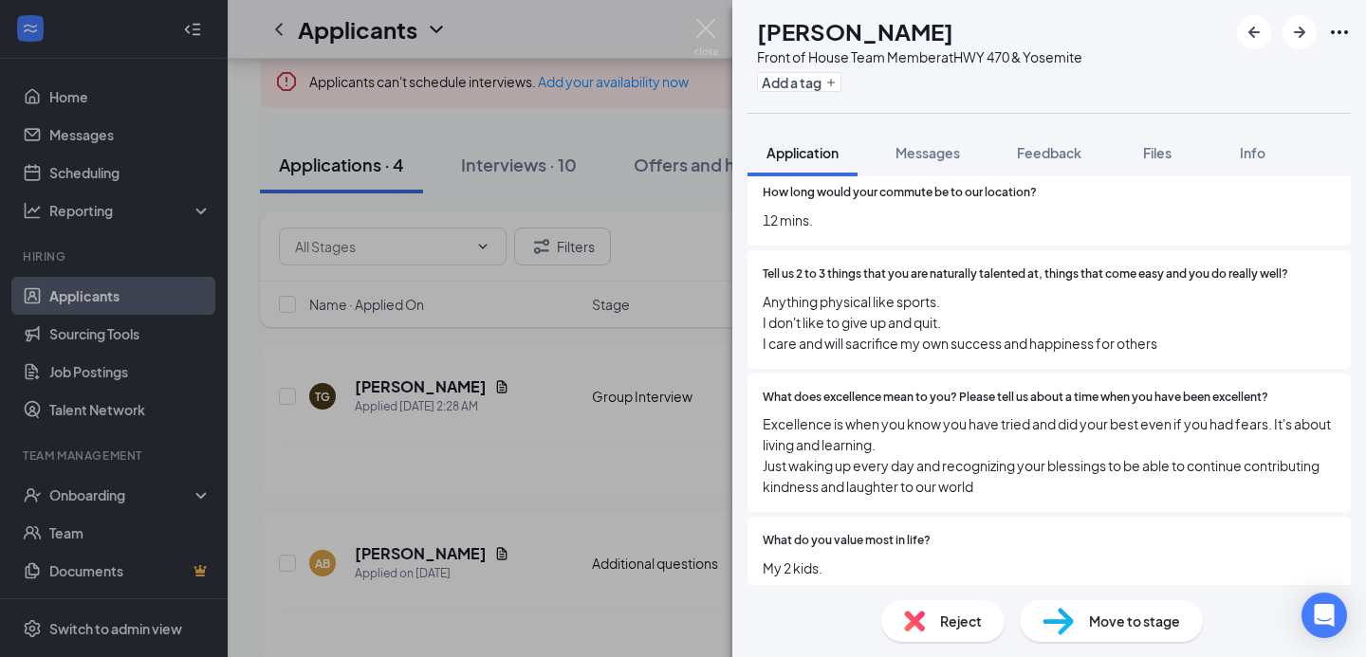
scroll to position [2228, 0]
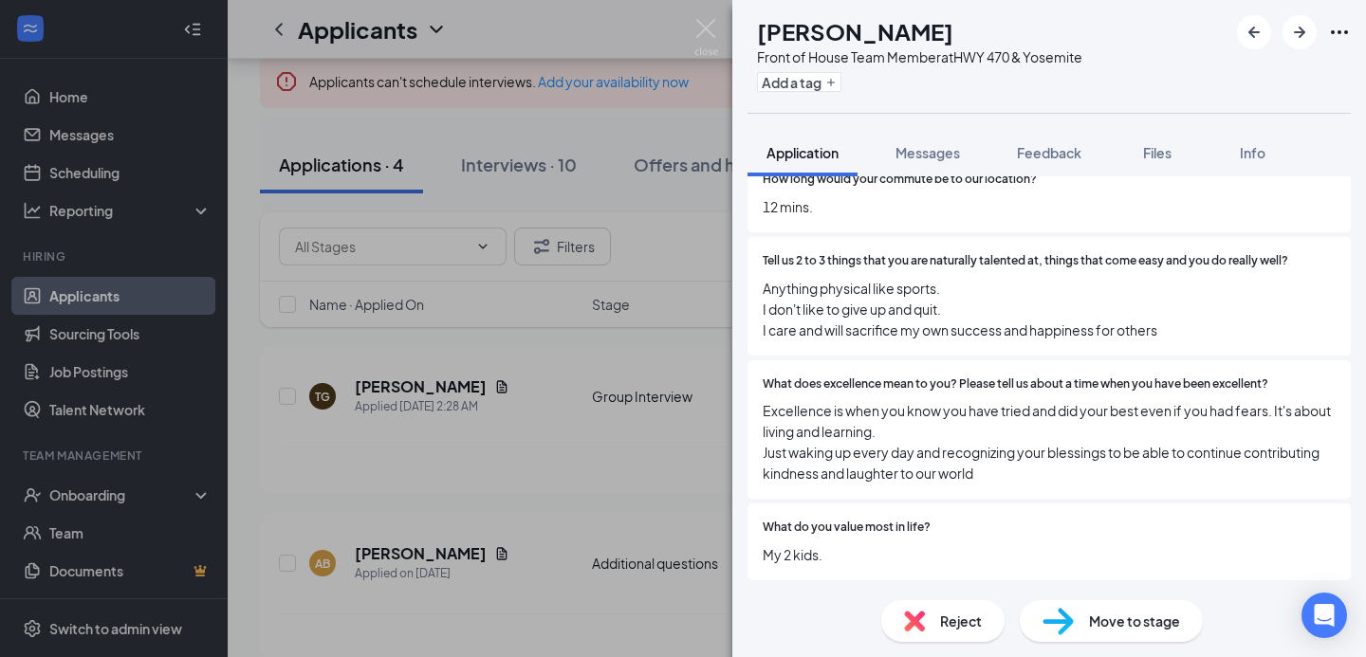
click at [961, 627] on span "Reject" at bounding box center [961, 621] width 42 height 21
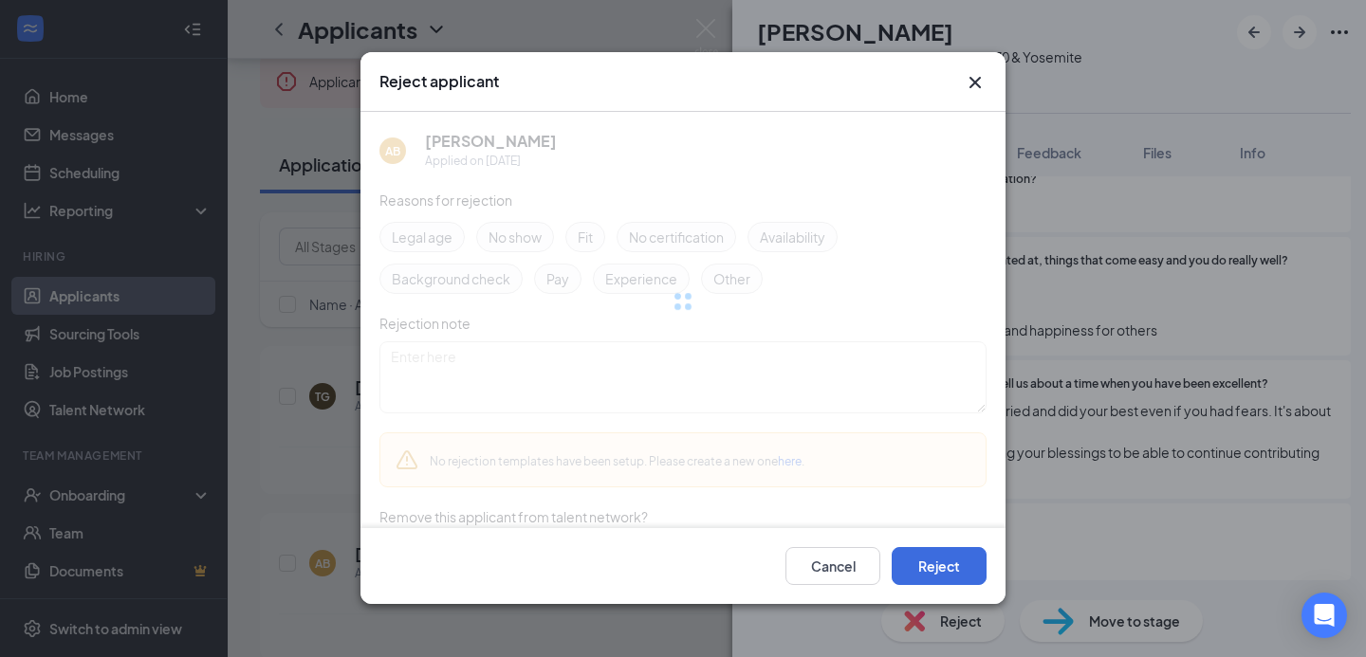
scroll to position [2220, 0]
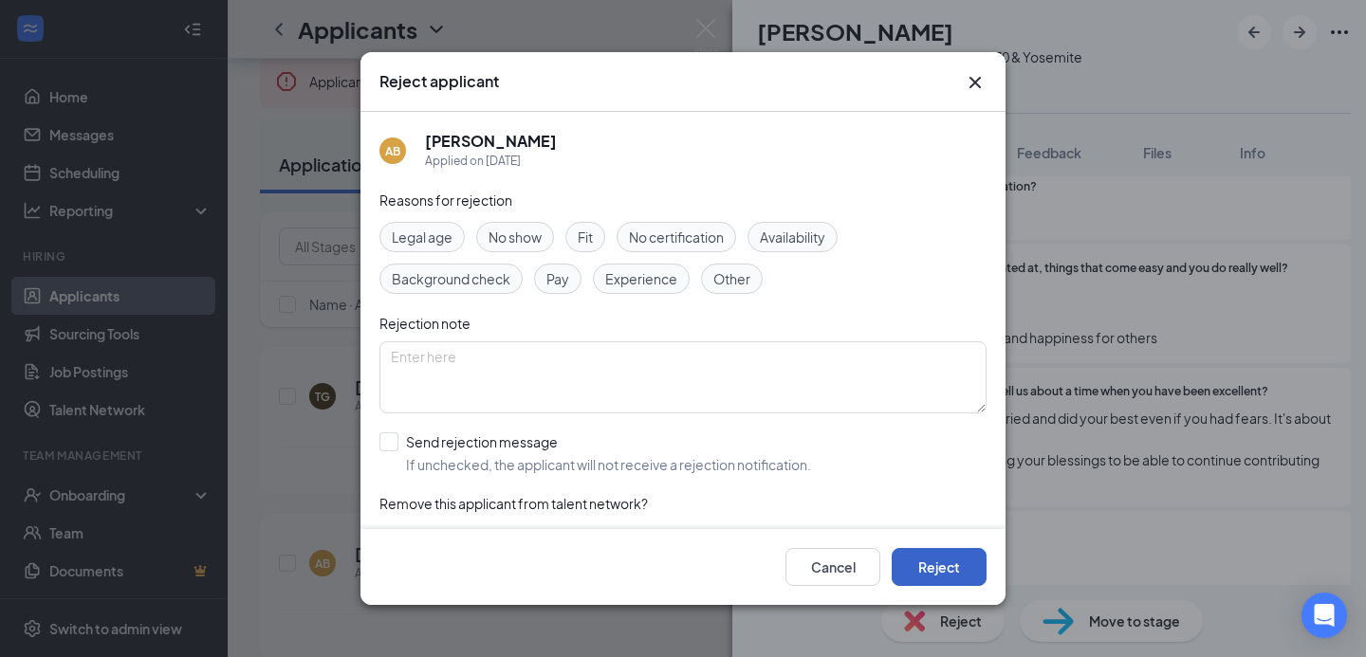
click at [929, 577] on button "Reject" at bounding box center [939, 567] width 95 height 38
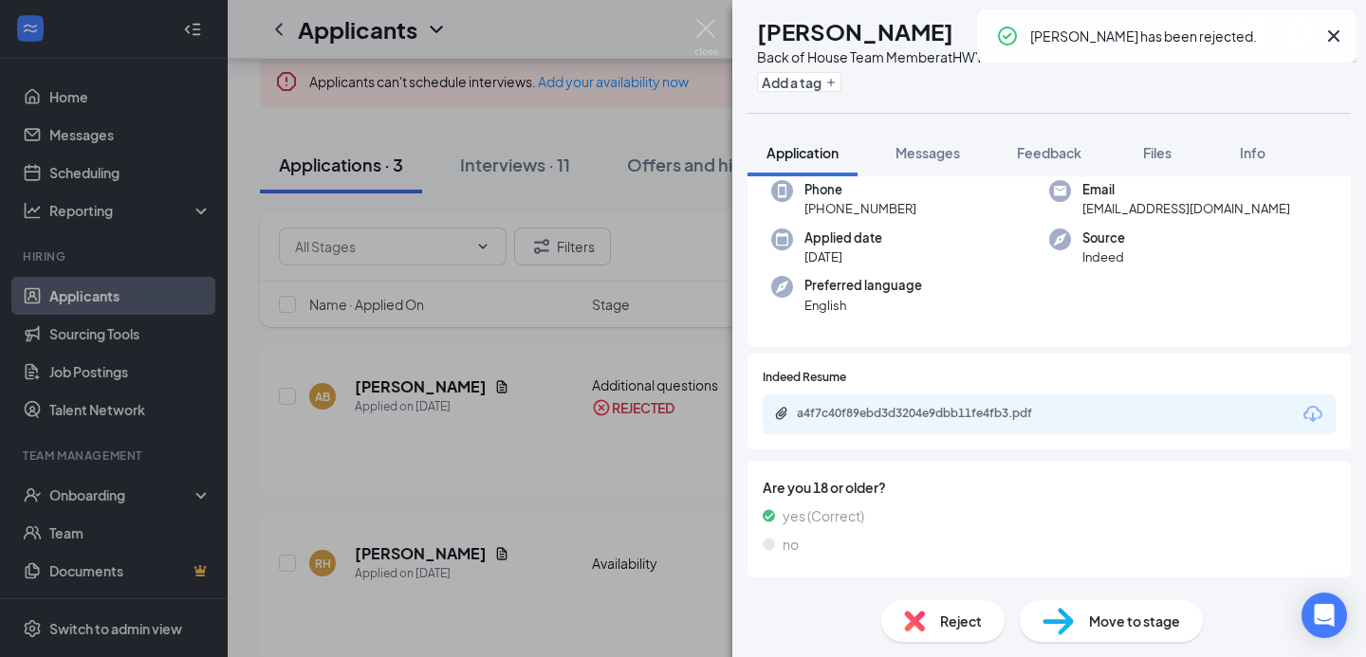
scroll to position [137, 0]
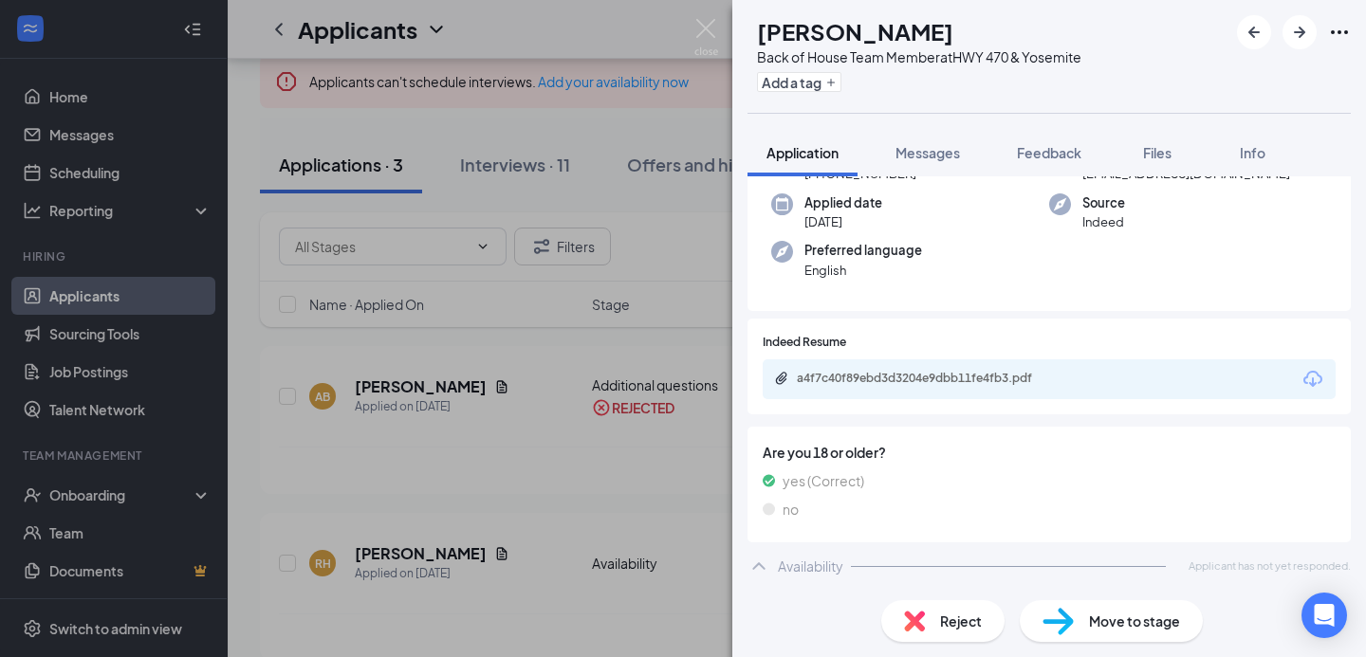
click at [958, 637] on div "Reject" at bounding box center [942, 622] width 123 height 42
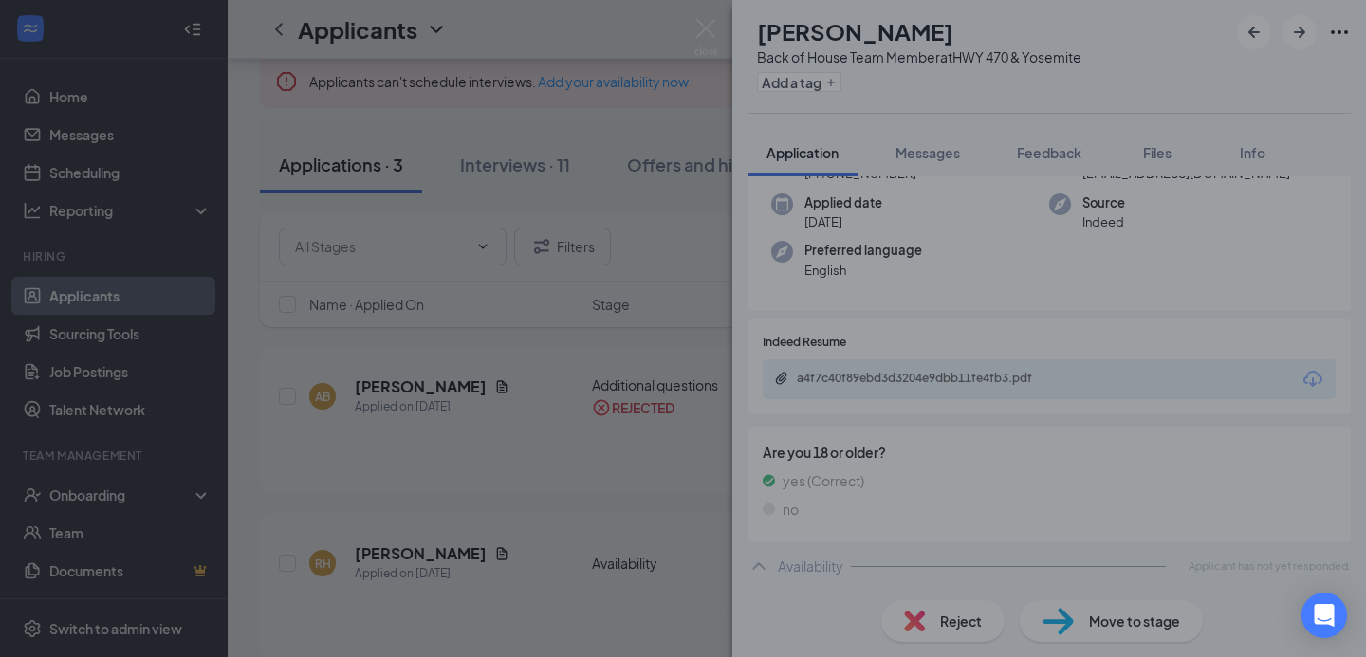
scroll to position [128, 0]
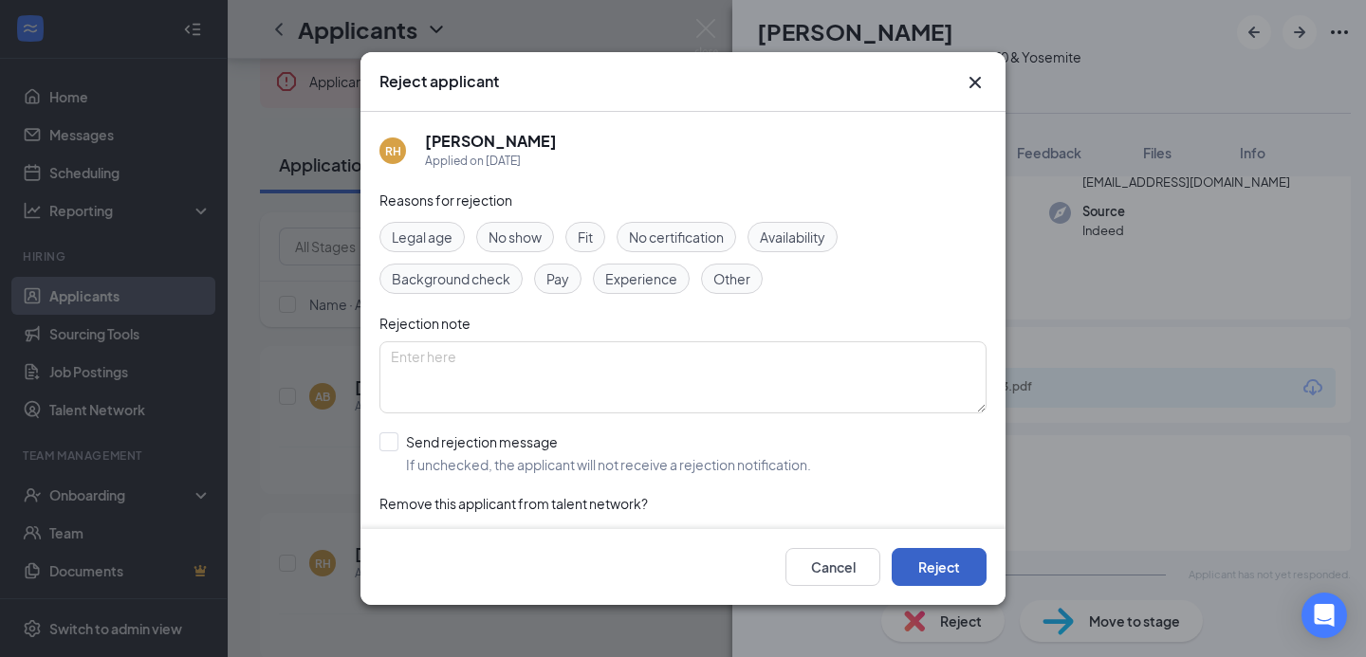
click at [947, 559] on button "Reject" at bounding box center [939, 567] width 95 height 38
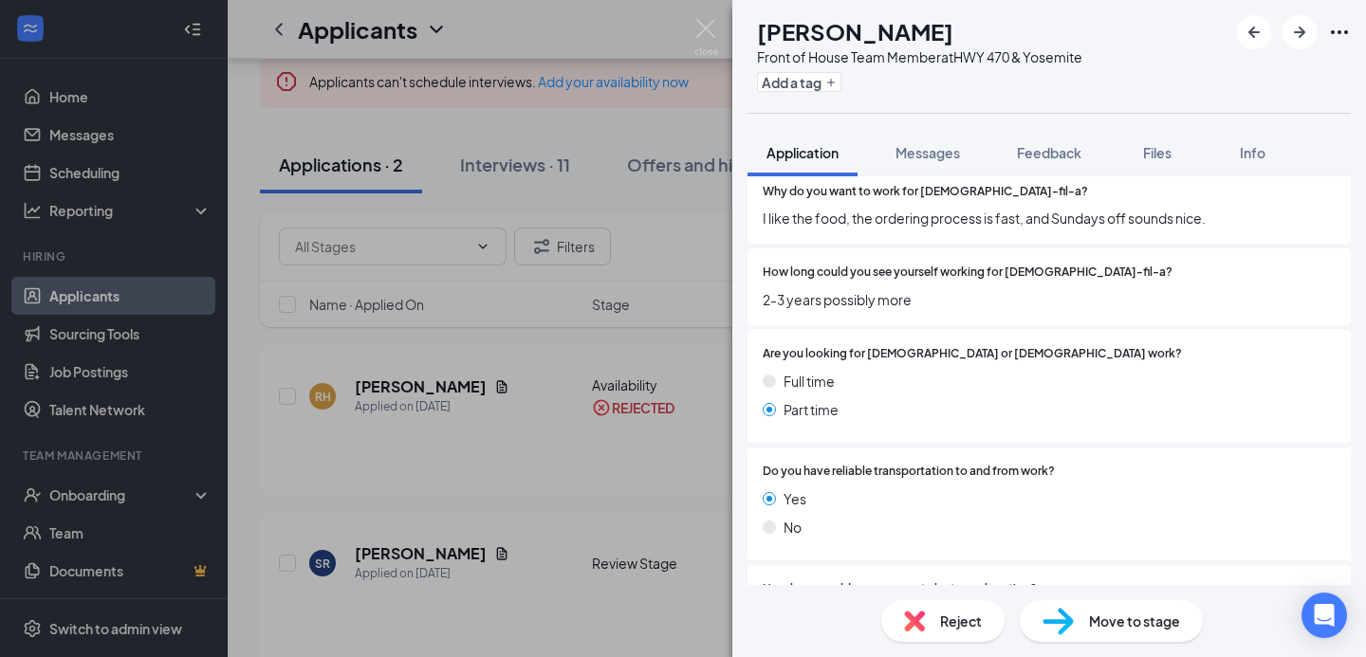
scroll to position [1816, 0]
click at [1128, 620] on span "Move to stage" at bounding box center [1134, 621] width 91 height 21
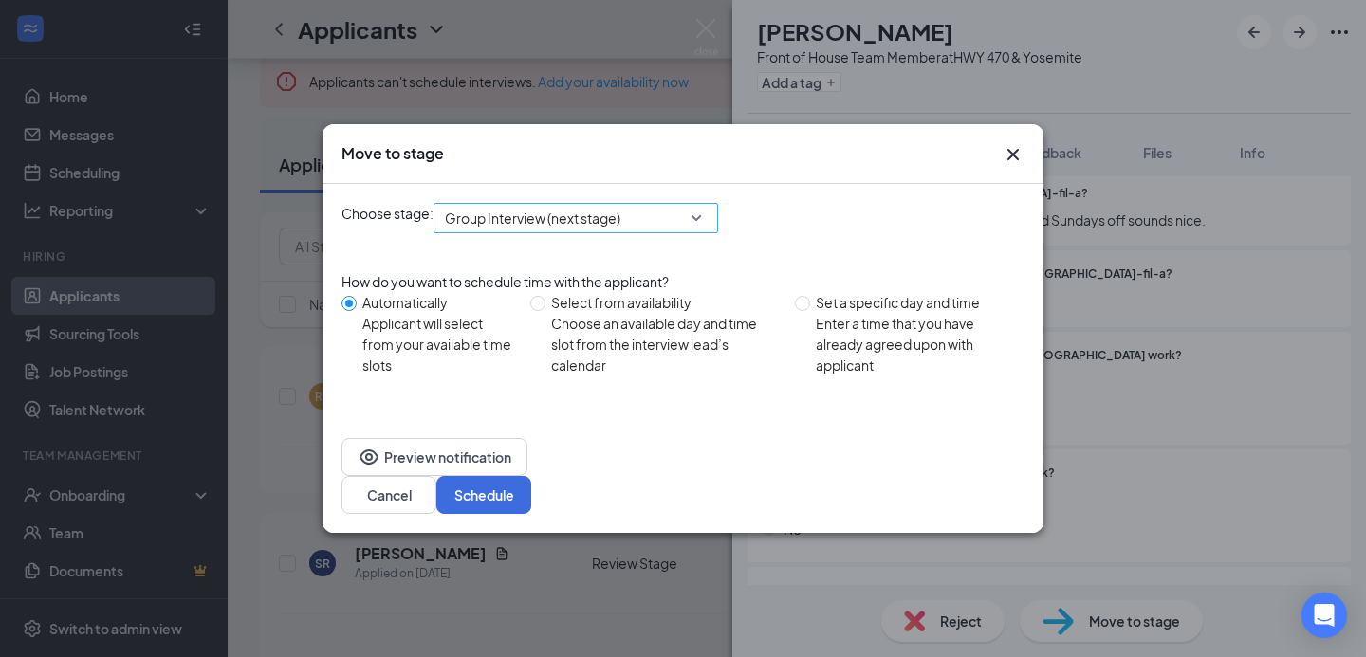
click at [704, 233] on div "Group Interview (next stage)" at bounding box center [576, 218] width 285 height 30
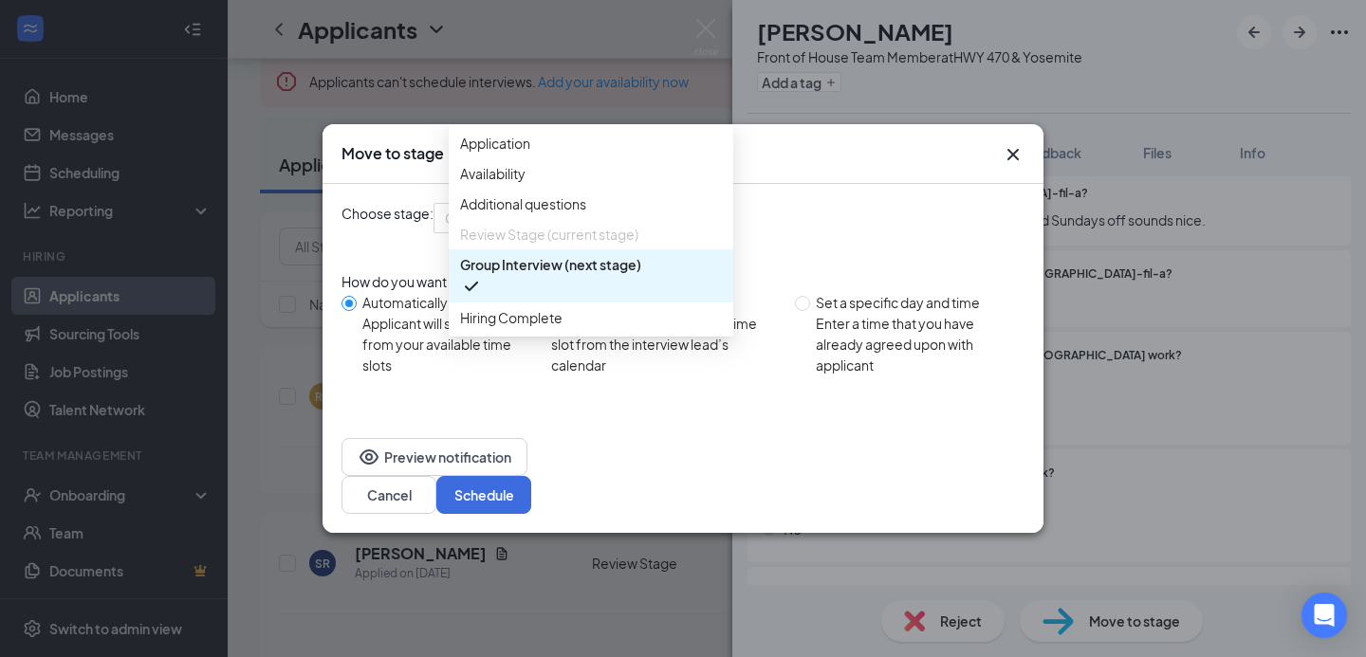
click at [640, 275] on span "Group Interview (next stage)" at bounding box center [550, 264] width 181 height 21
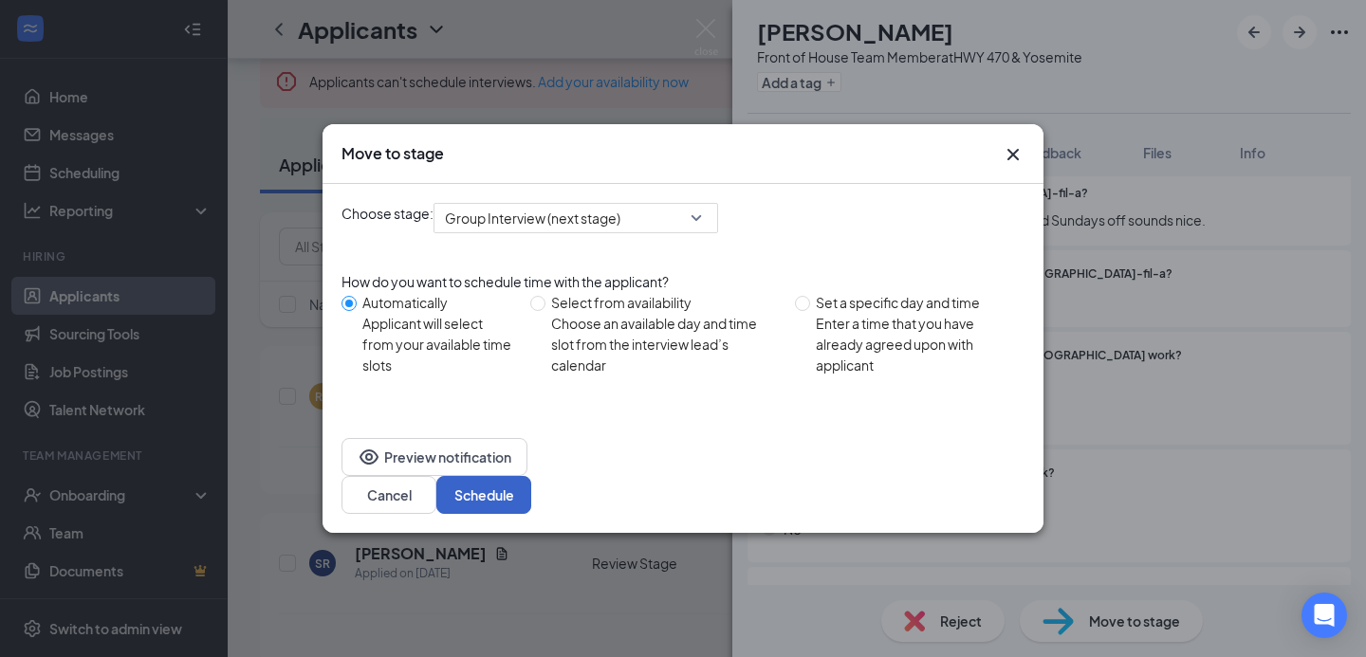
click at [531, 476] on button "Schedule" at bounding box center [483, 495] width 95 height 38
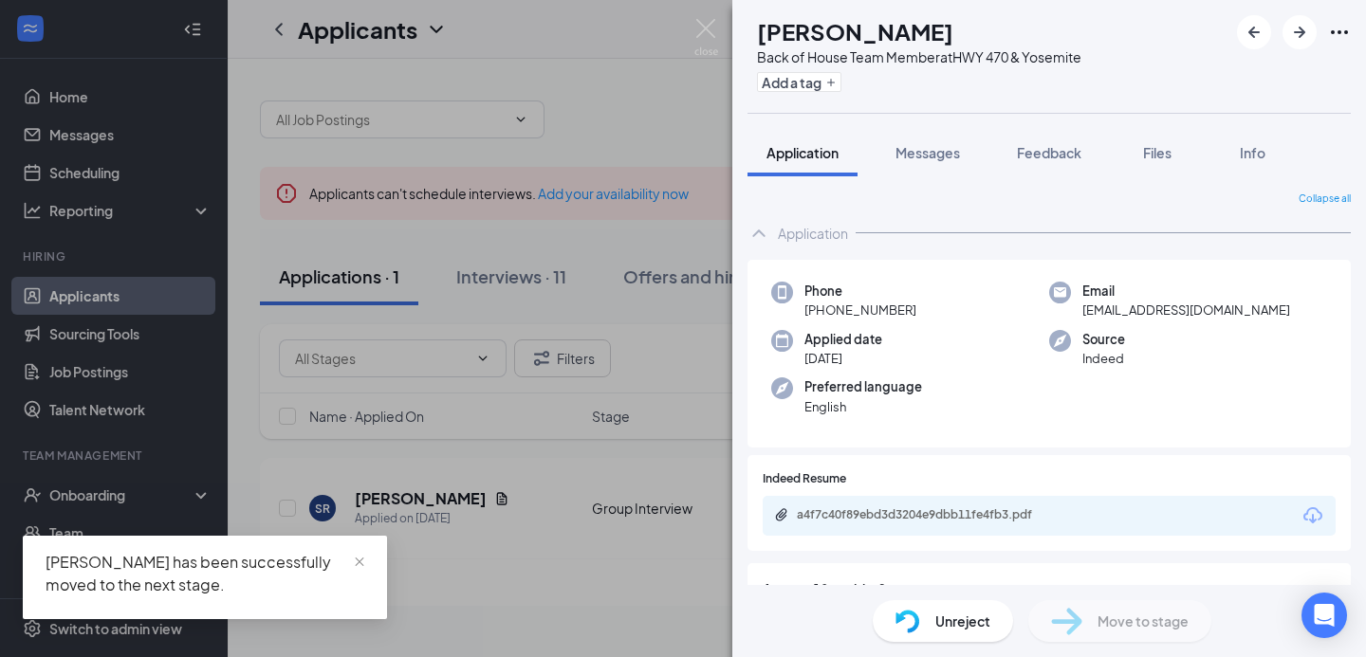
scroll to position [137, 0]
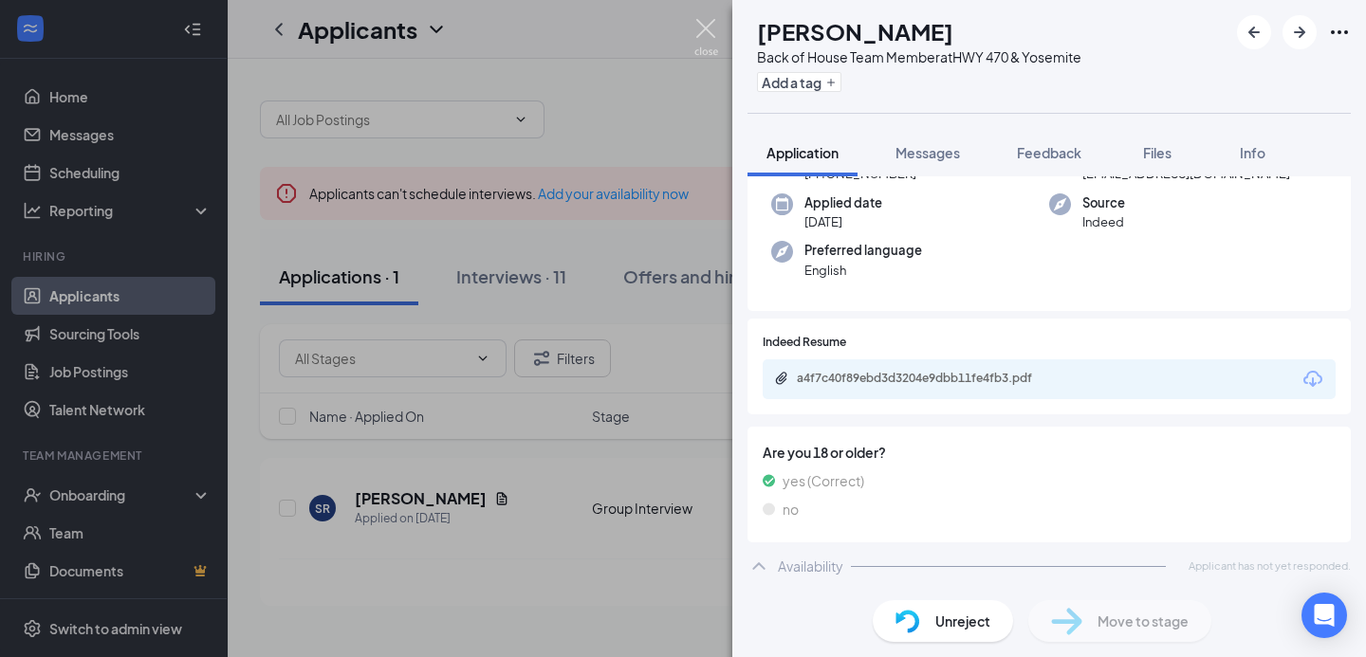
click at [707, 28] on img at bounding box center [706, 37] width 24 height 37
